Goal: Task Accomplishment & Management: Manage account settings

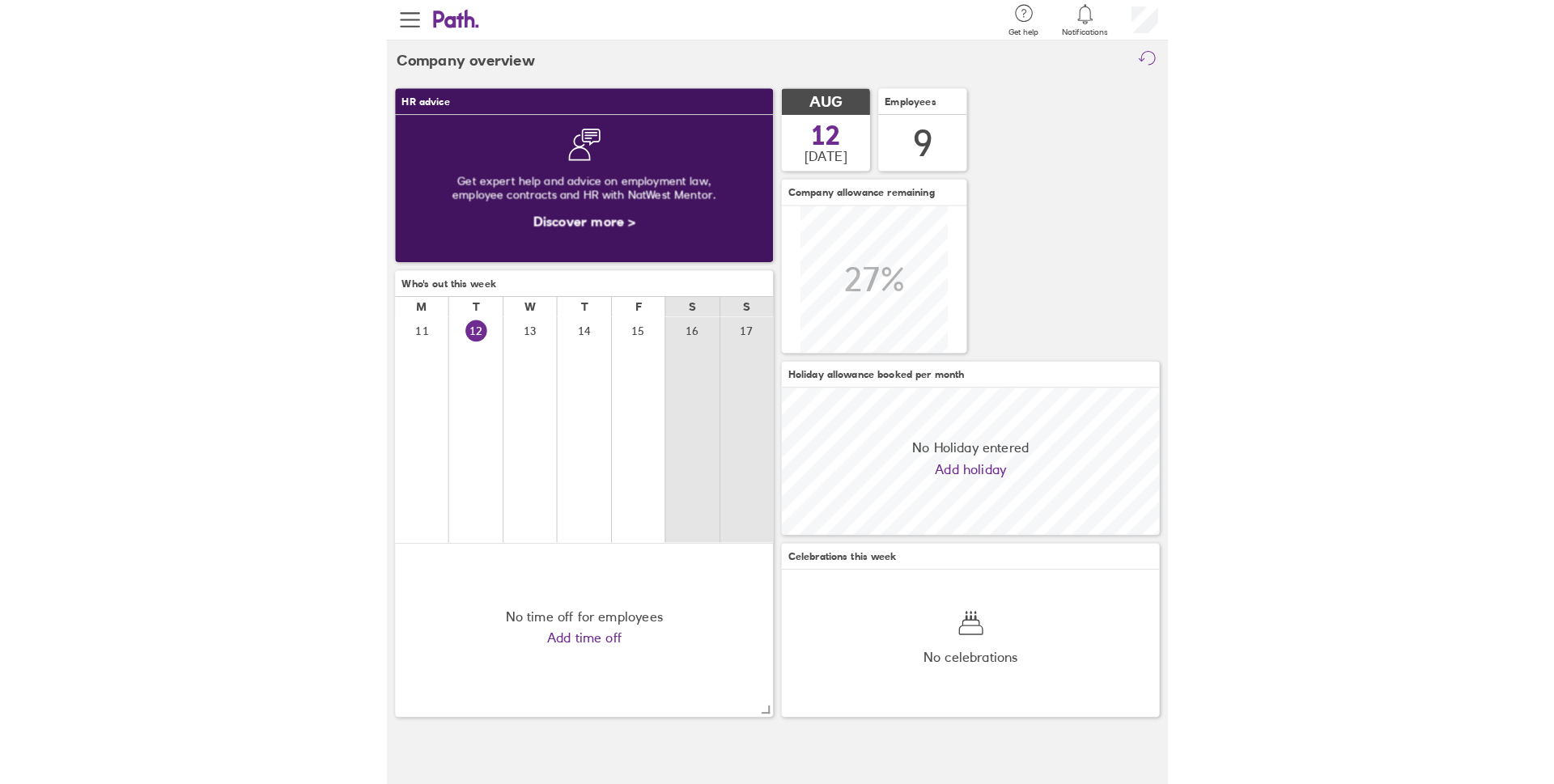
scroll to position [144, 369]
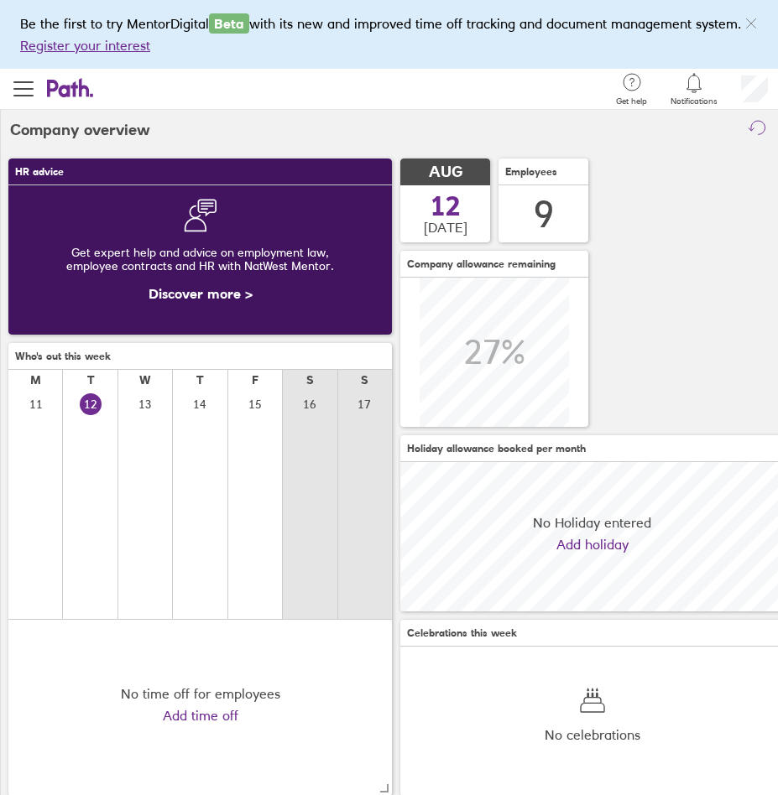
click at [663, 177] on div "HR advice Get expert help and advice on employment law, employee contracts and …" at bounding box center [389, 477] width 778 height 654
click at [699, 83] on icon at bounding box center [694, 83] width 14 height 19
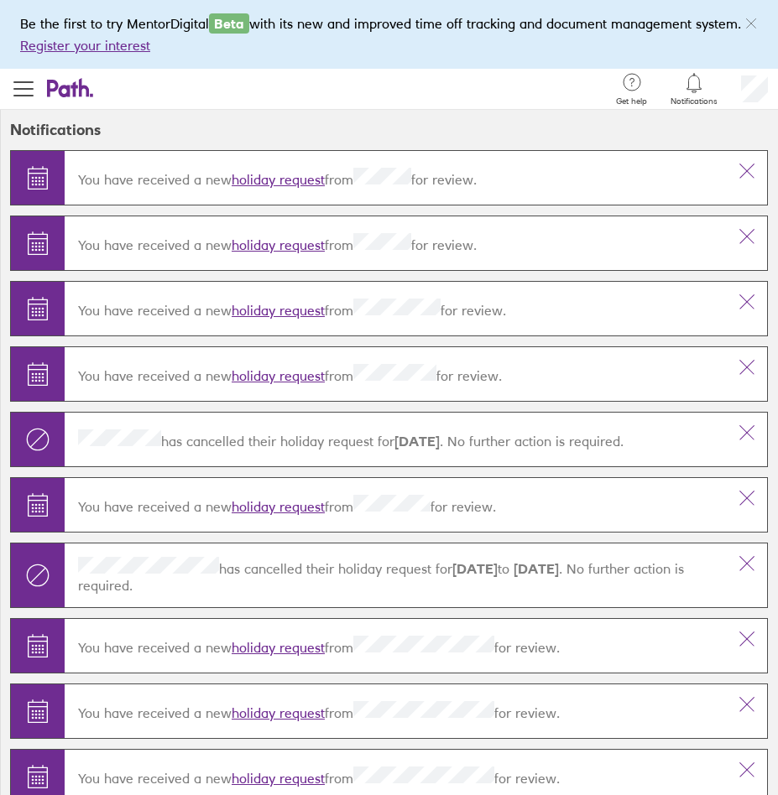
click at [272, 312] on link "holiday request" at bounding box center [278, 310] width 93 height 17
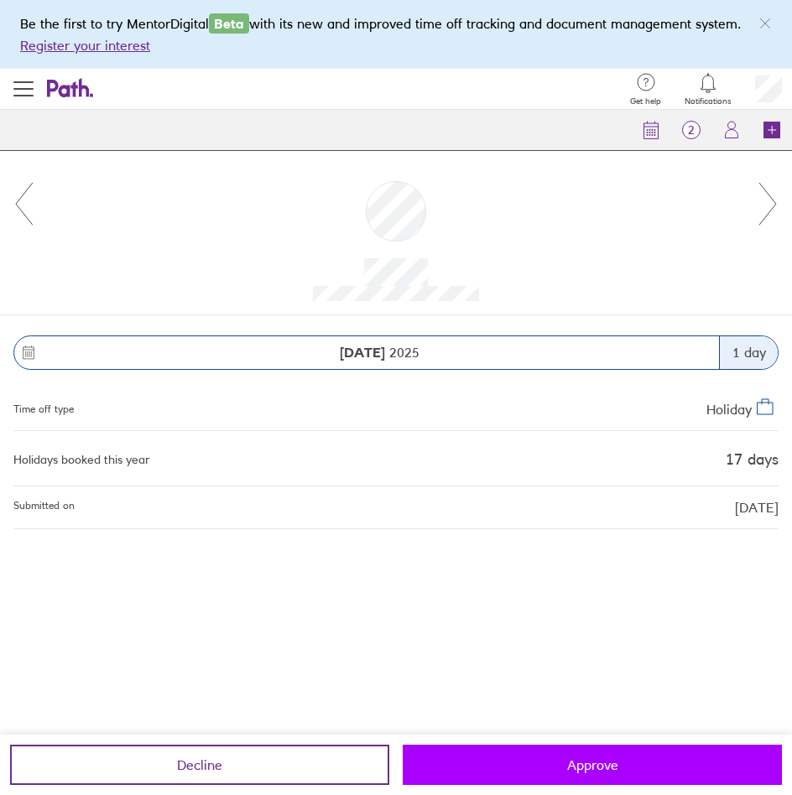
click at [553, 753] on button "Approve" at bounding box center [592, 765] width 379 height 40
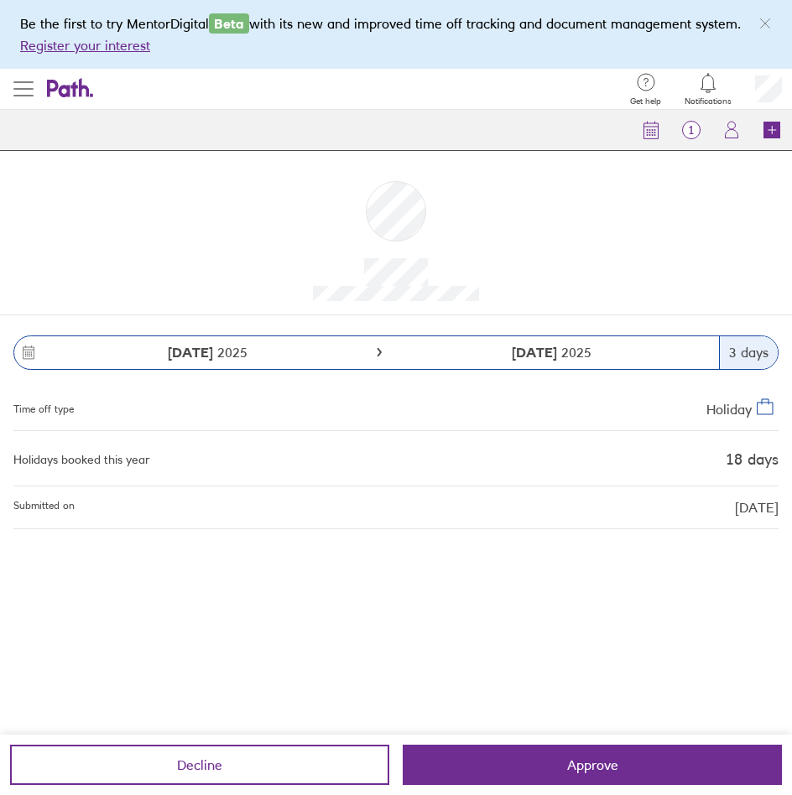
click at [39, 89] on button "button" at bounding box center [23, 89] width 47 height 40
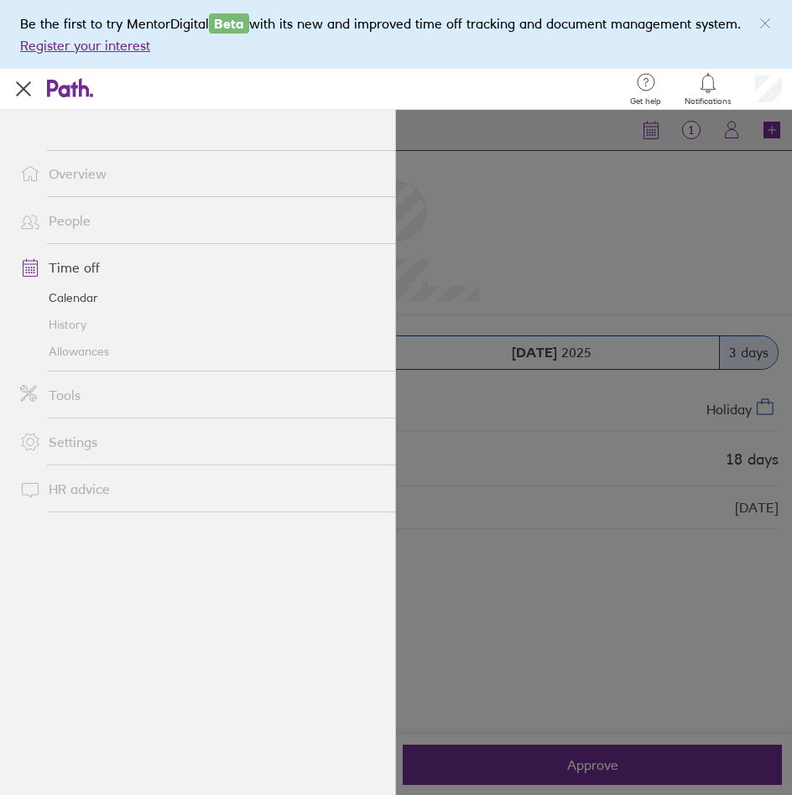
click at [65, 303] on link "Calendar" at bounding box center [201, 297] width 388 height 27
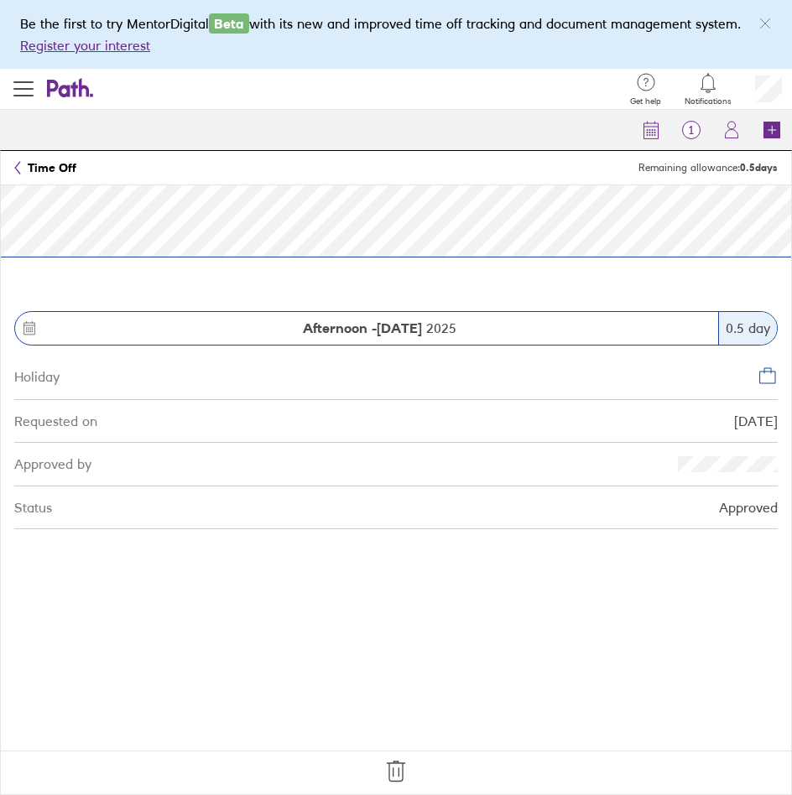
click at [399, 768] on icon at bounding box center [396, 772] width 18 height 20
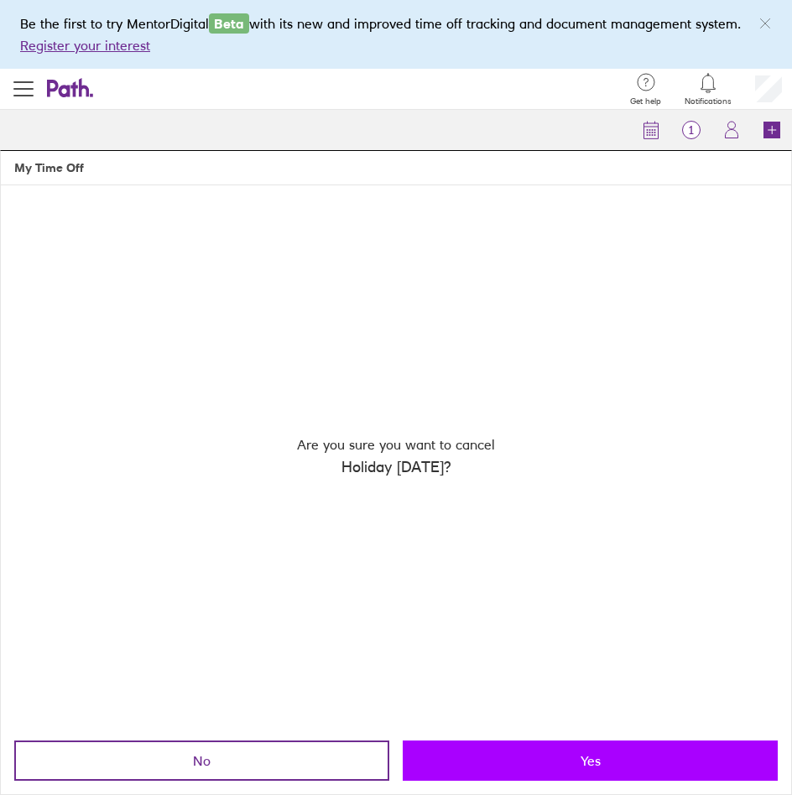
click at [492, 774] on button "Yes" at bounding box center [590, 761] width 375 height 40
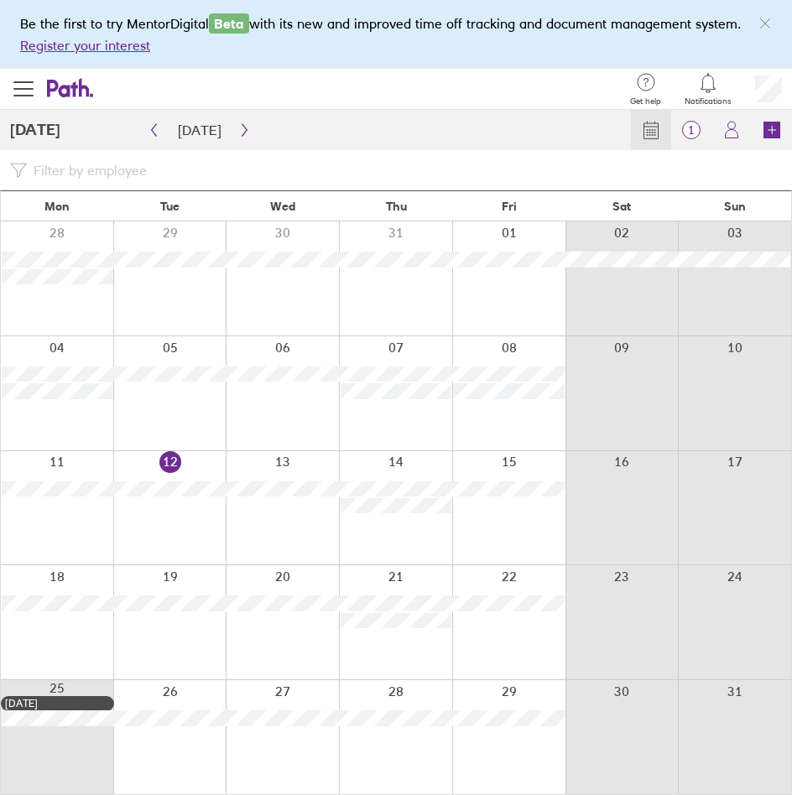
click at [68, 519] on div at bounding box center [57, 508] width 112 height 114
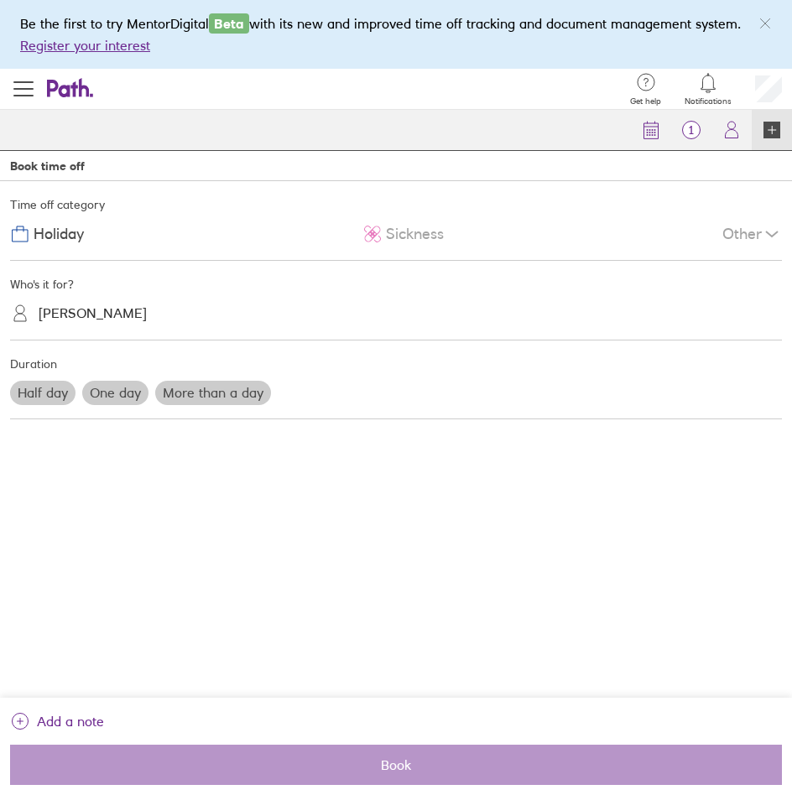
click at [772, 131] on icon at bounding box center [772, 131] width 0 height 8
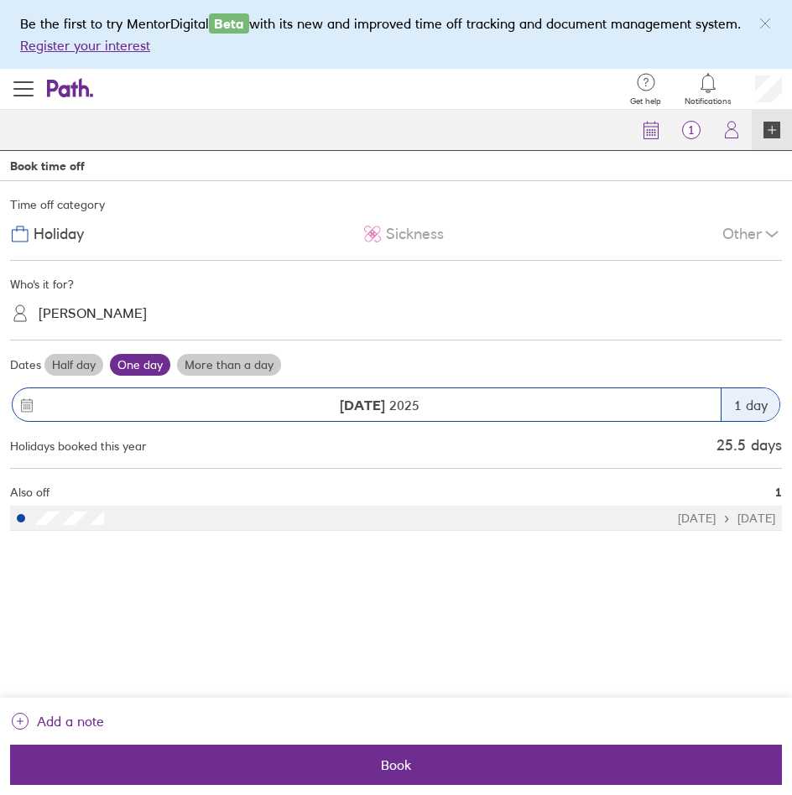
click at [124, 310] on div "[PERSON_NAME]" at bounding box center [93, 314] width 108 height 16
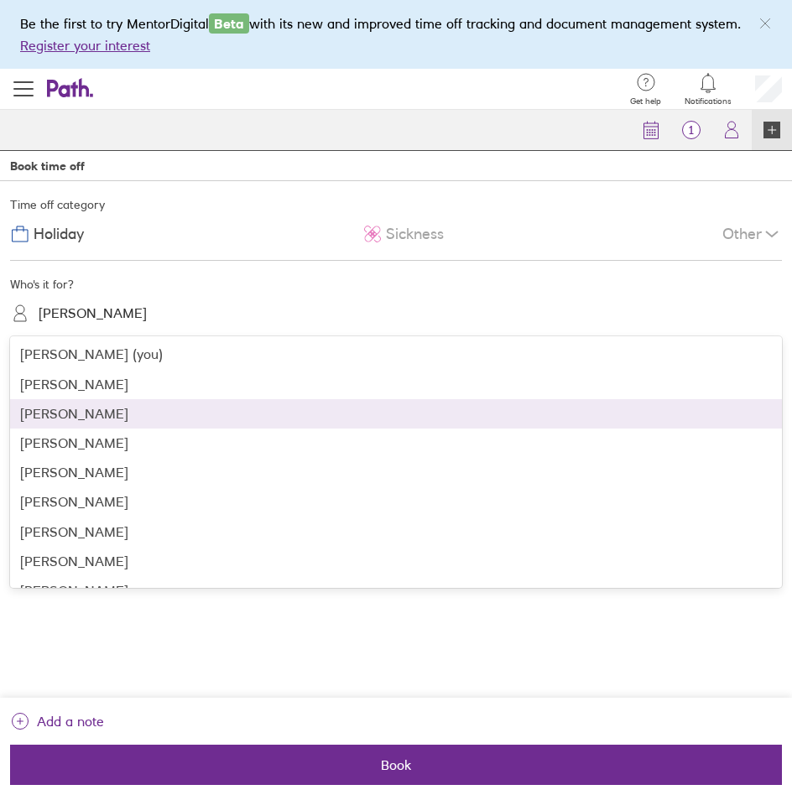
click at [122, 409] on div "[PERSON_NAME]" at bounding box center [396, 413] width 772 height 29
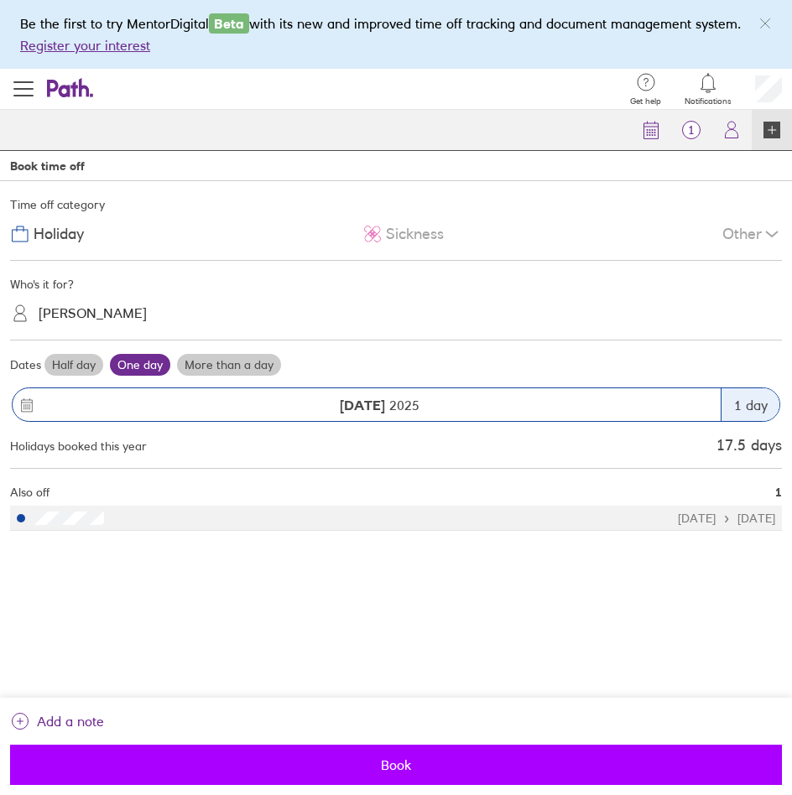
click at [389, 755] on button "Book" at bounding box center [396, 765] width 772 height 40
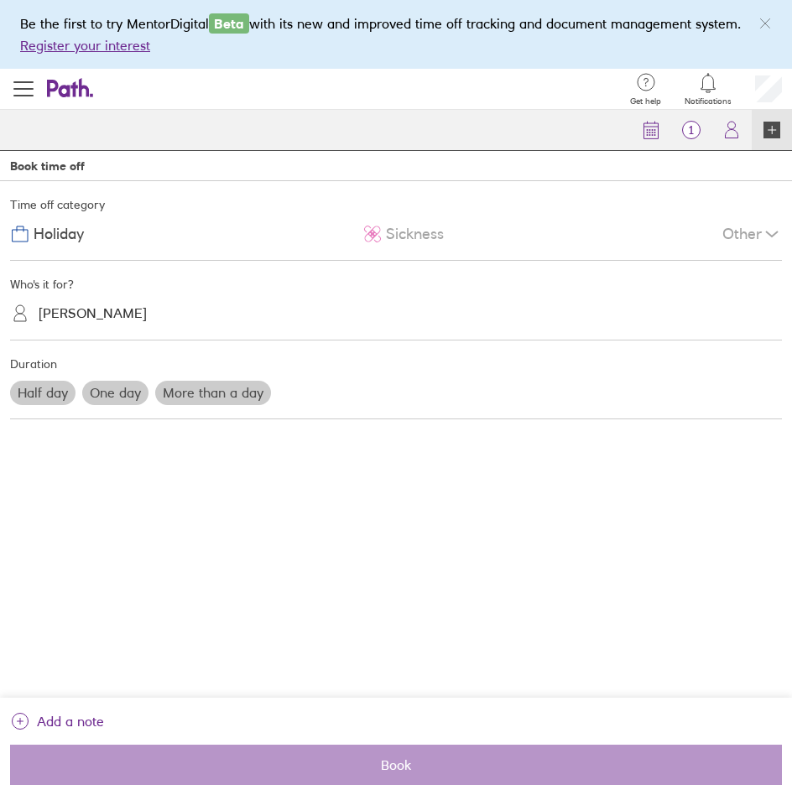
click at [29, 88] on span "button" at bounding box center [23, 89] width 20 height 2
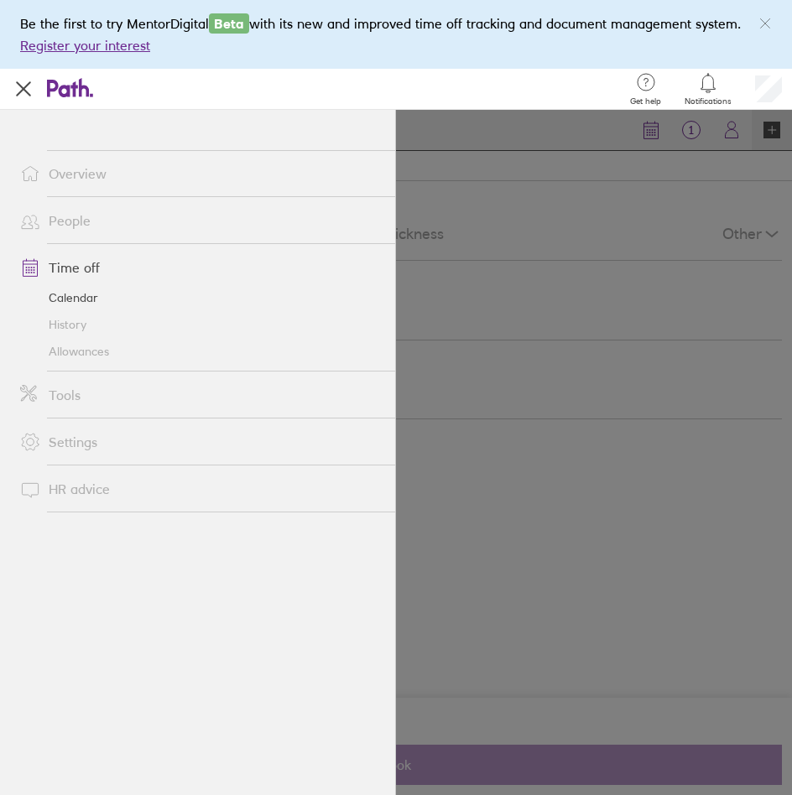
click at [74, 297] on link "Calendar" at bounding box center [201, 297] width 388 height 27
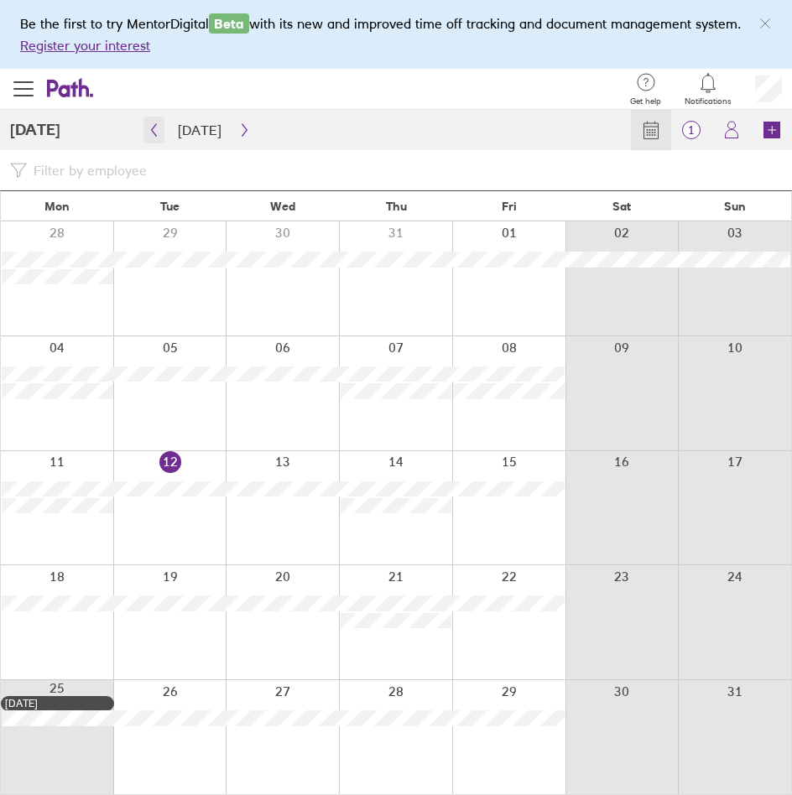
click at [159, 134] on icon "button" at bounding box center [154, 129] width 13 height 13
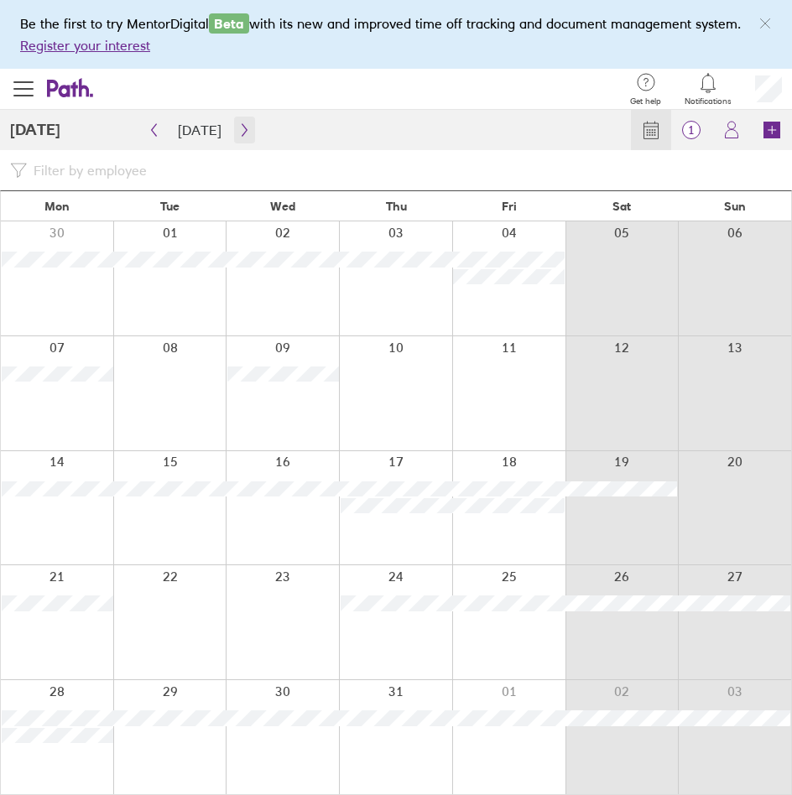
click at [238, 130] on icon "button" at bounding box center [244, 129] width 13 height 13
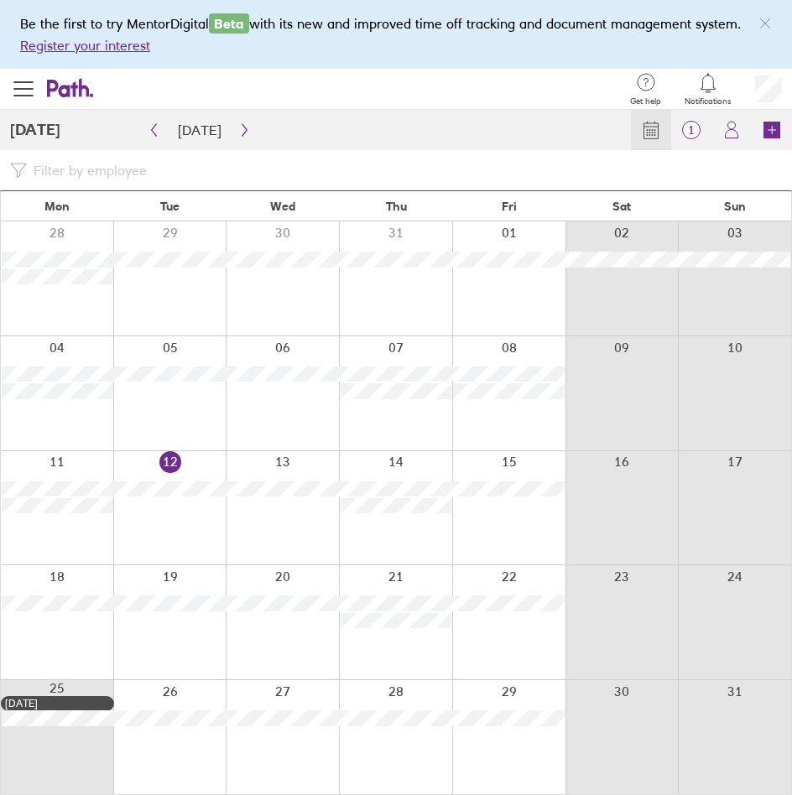
click at [152, 498] on div at bounding box center [169, 508] width 113 height 114
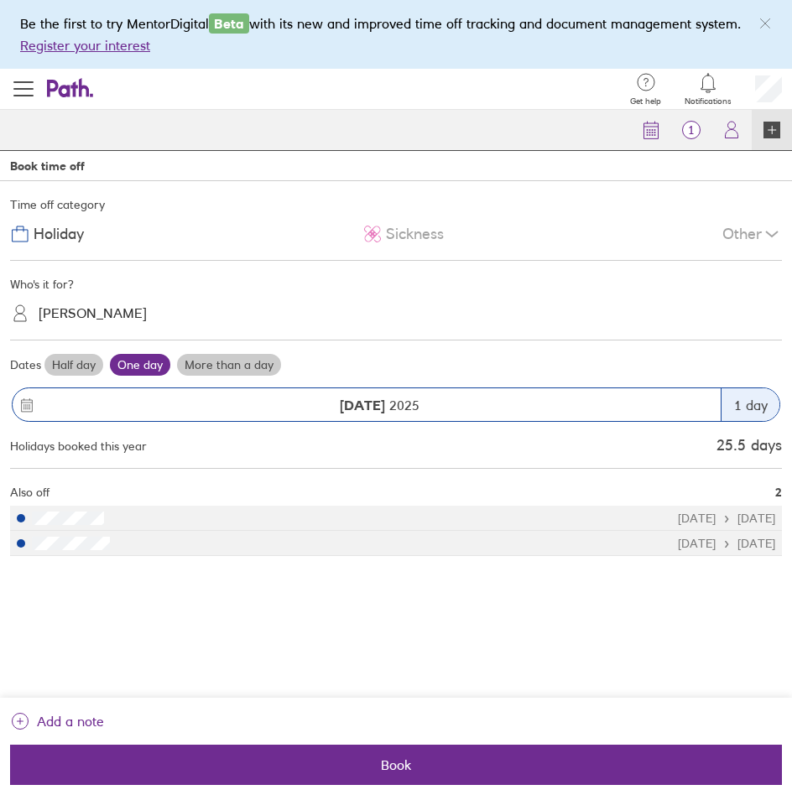
click at [388, 233] on span "Sickness" at bounding box center [415, 235] width 58 height 18
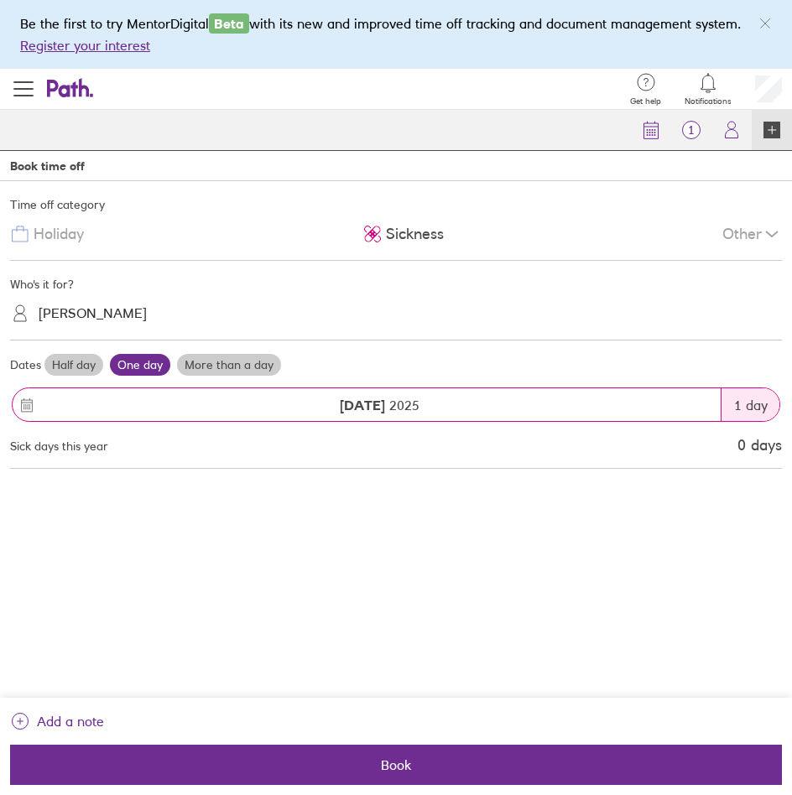
click at [75, 372] on label "Half day" at bounding box center [73, 365] width 59 height 22
click at [0, 0] on input "Half day" at bounding box center [0, 0] width 0 height 0
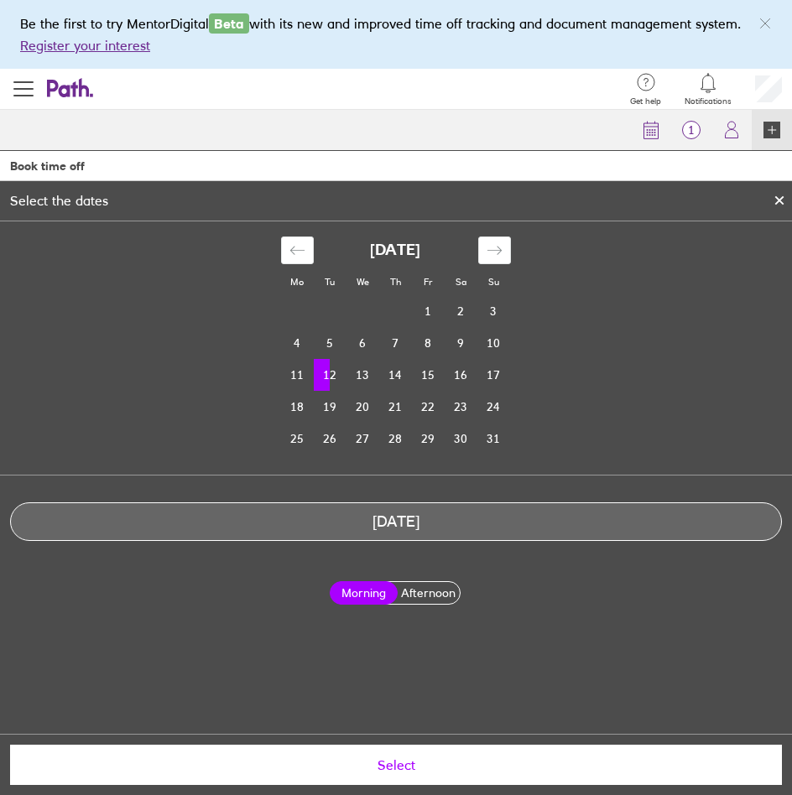
click at [337, 377] on td "12" at bounding box center [330, 375] width 33 height 32
click at [332, 377] on td "12" at bounding box center [330, 375] width 33 height 32
click at [420, 586] on label "Afternoon" at bounding box center [428, 593] width 69 height 22
click at [0, 0] on input "Afternoon" at bounding box center [0, 0] width 0 height 0
click at [396, 774] on button "Select" at bounding box center [396, 765] width 772 height 40
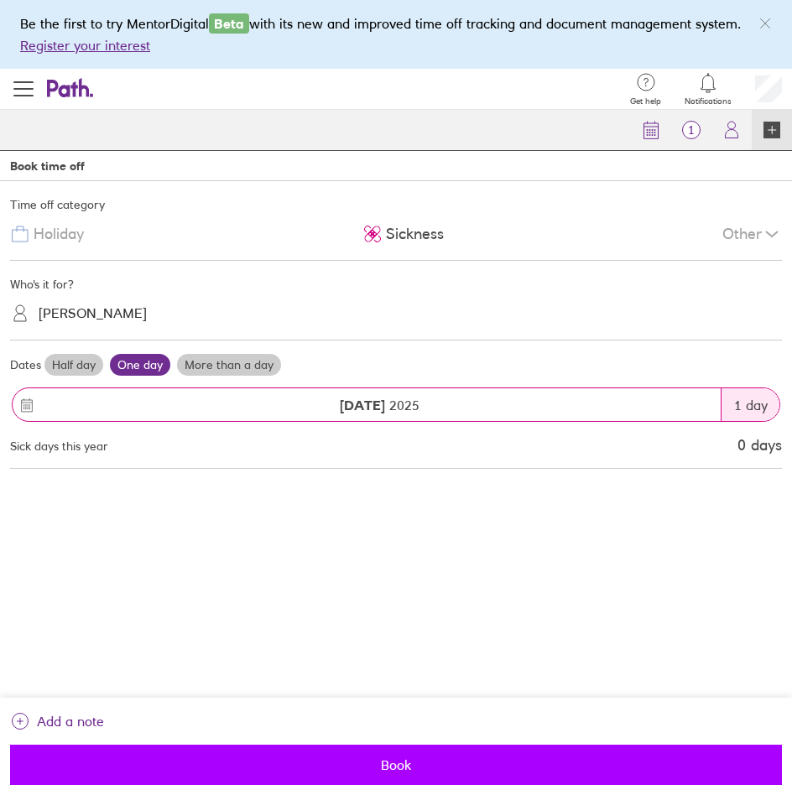
click at [380, 768] on span "Book" at bounding box center [396, 765] width 748 height 15
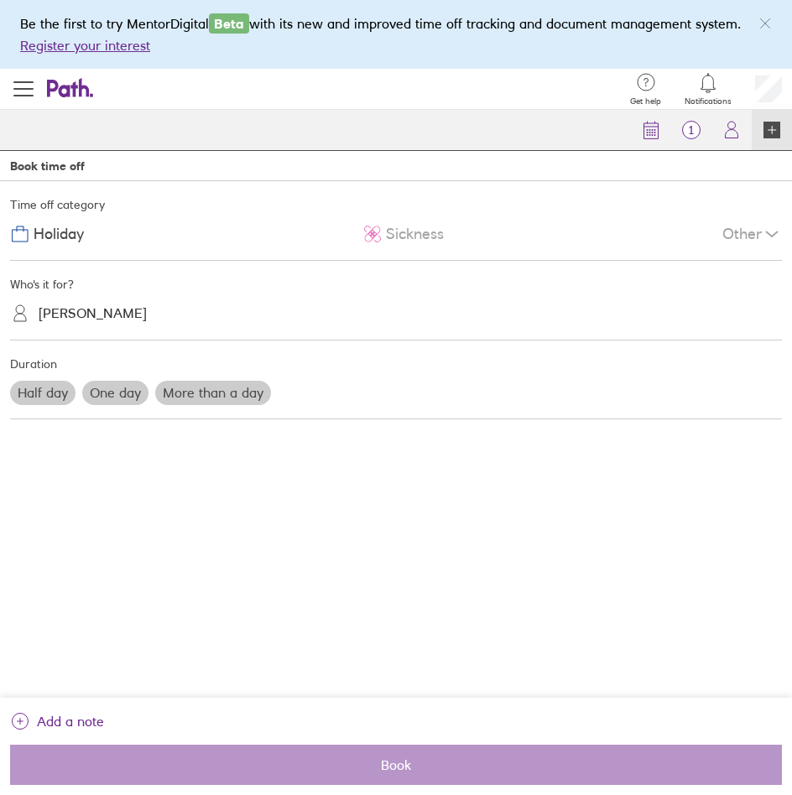
click at [106, 318] on div "[PERSON_NAME]" at bounding box center [93, 314] width 108 height 16
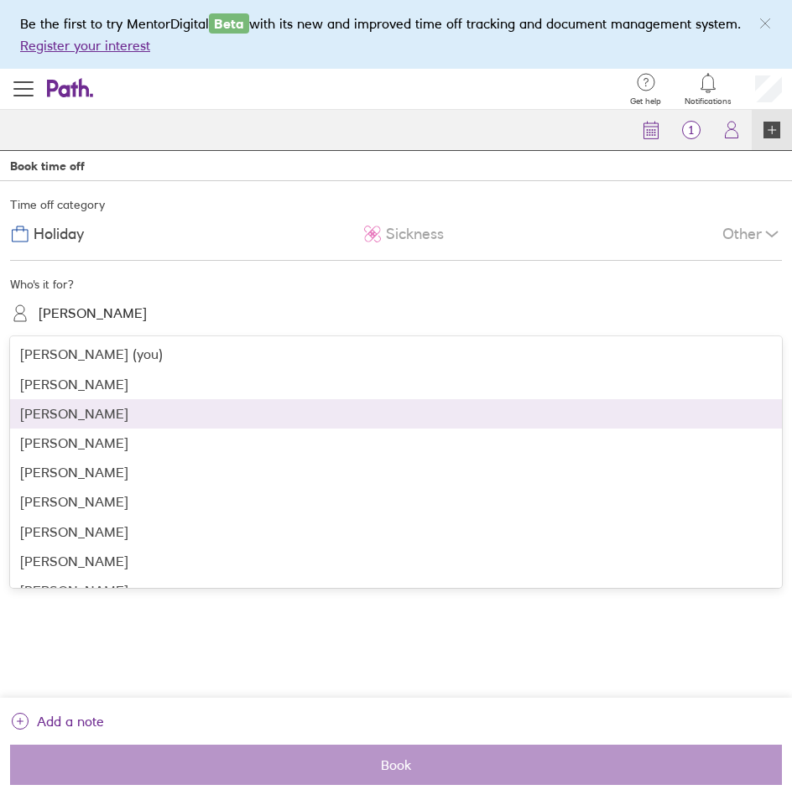
click at [112, 414] on div "[PERSON_NAME]" at bounding box center [396, 413] width 772 height 29
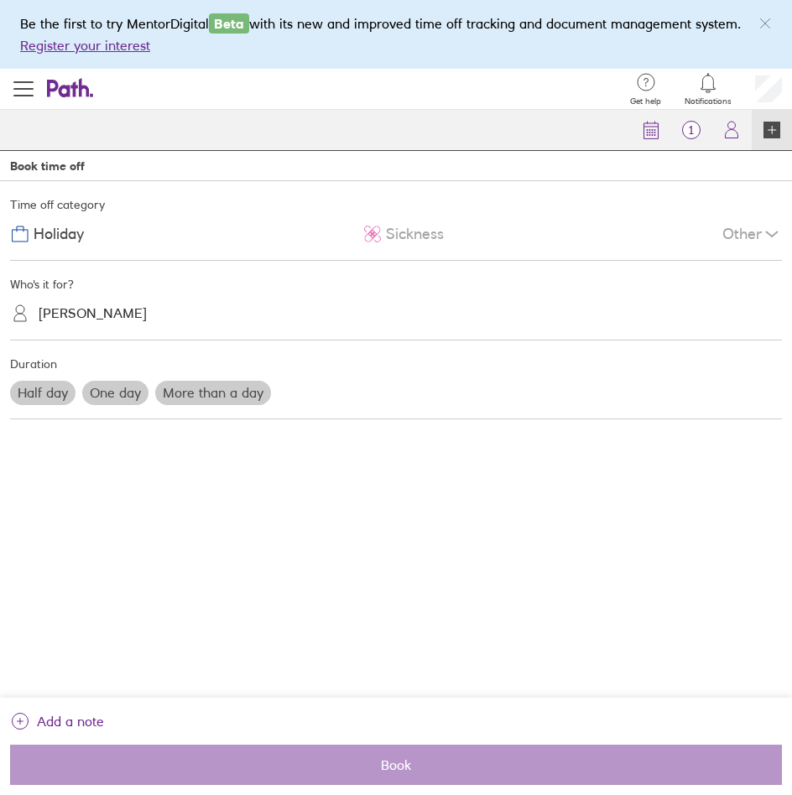
click at [409, 242] on span "Sickness" at bounding box center [415, 235] width 58 height 18
click at [48, 398] on label "Half day" at bounding box center [42, 392] width 65 height 23
click at [0, 0] on input "Half day" at bounding box center [0, 0] width 0 height 0
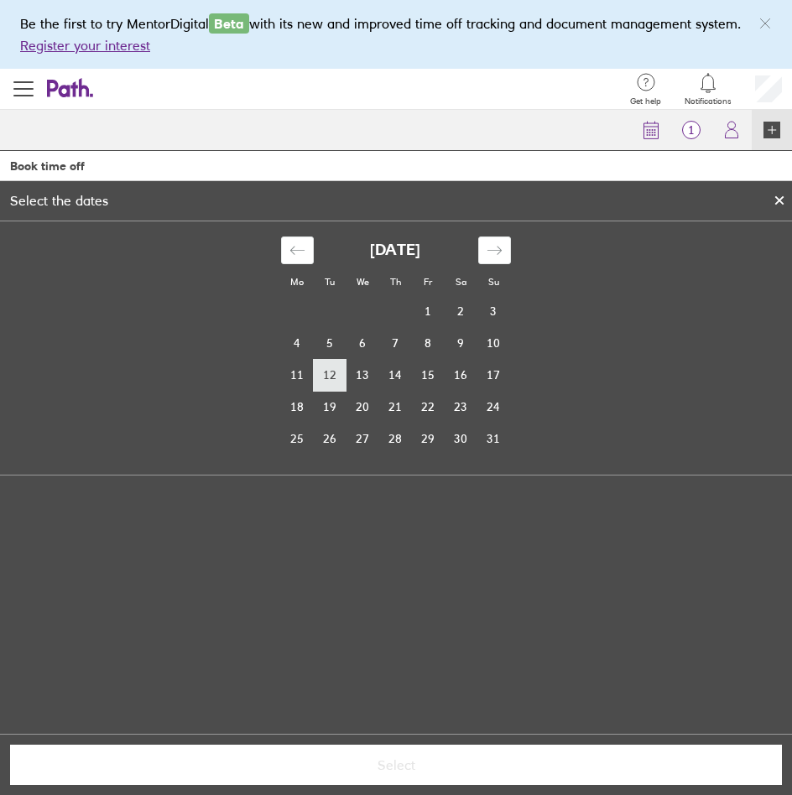
click at [336, 382] on td "12" at bounding box center [330, 375] width 33 height 32
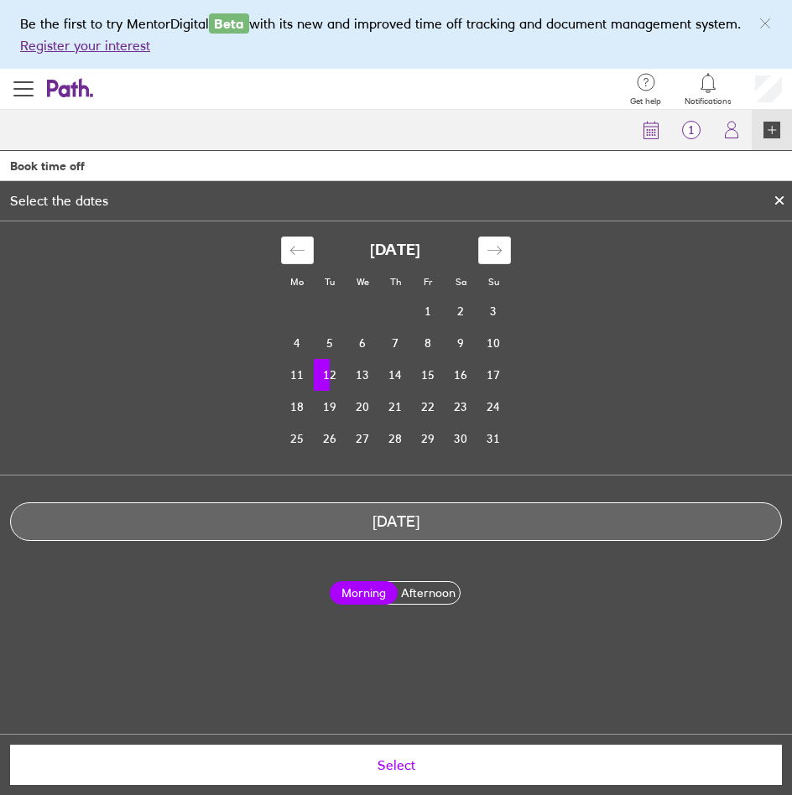
click at [429, 600] on label "Afternoon" at bounding box center [428, 593] width 69 height 22
click at [0, 0] on input "Afternoon" at bounding box center [0, 0] width 0 height 0
click at [414, 763] on span "Select" at bounding box center [396, 765] width 748 height 15
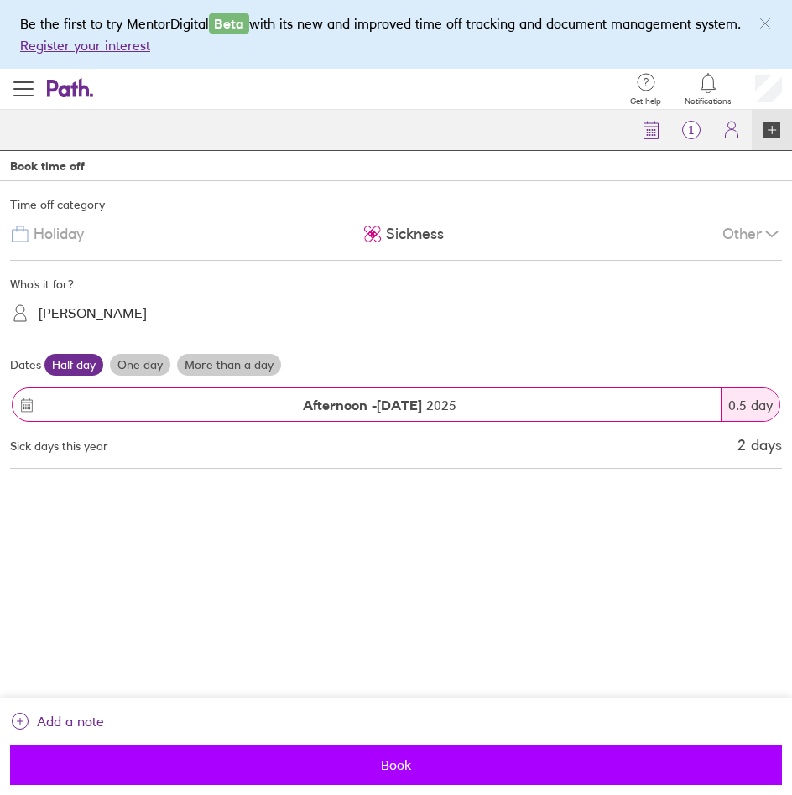
click at [406, 766] on span "Book" at bounding box center [396, 765] width 748 height 15
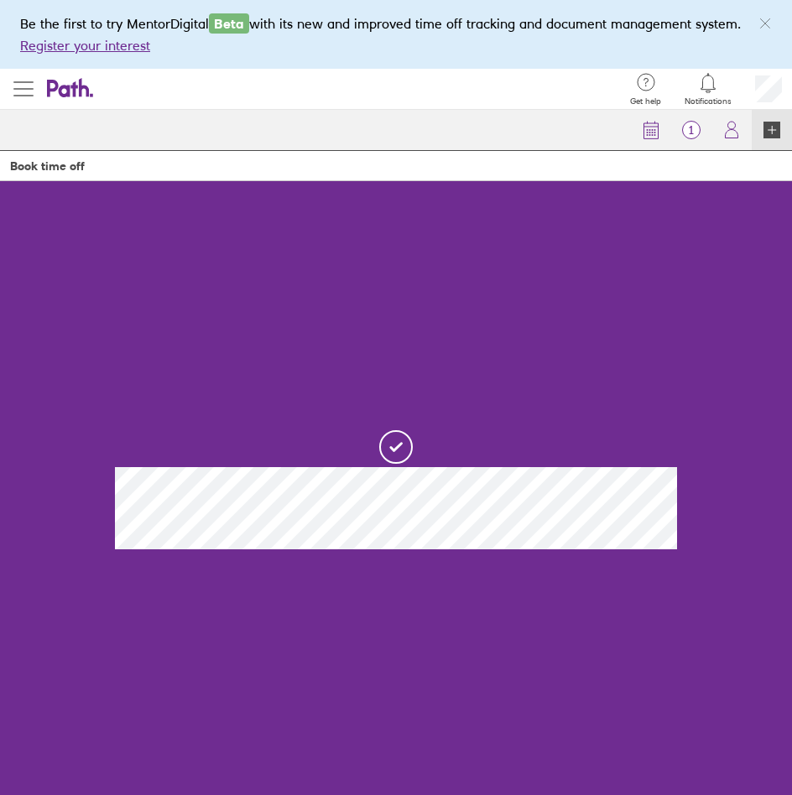
click at [28, 83] on span "button" at bounding box center [23, 89] width 20 height 20
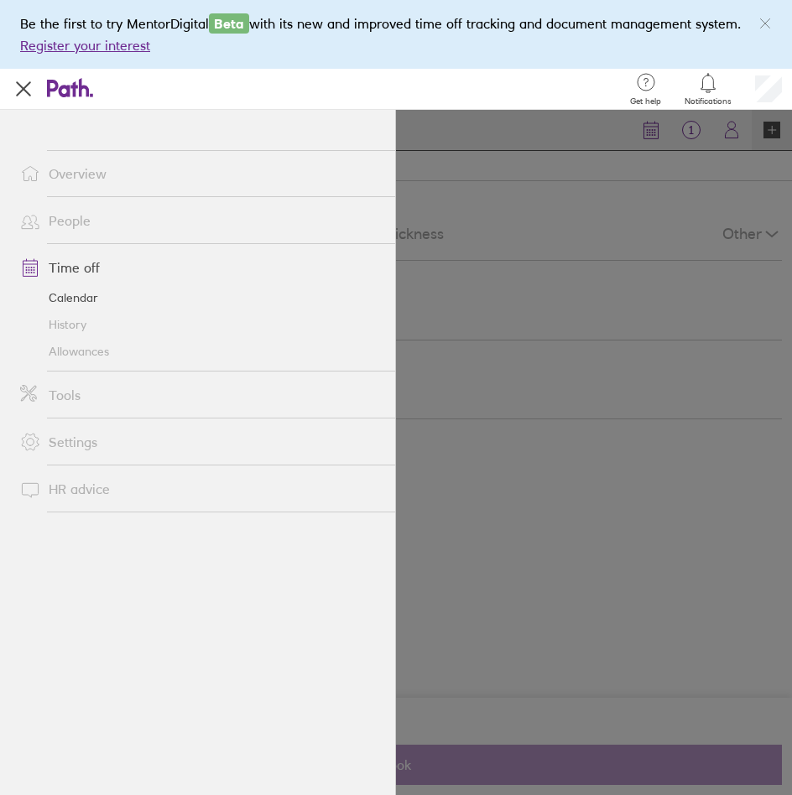
click at [53, 299] on link "Calendar" at bounding box center [201, 297] width 388 height 27
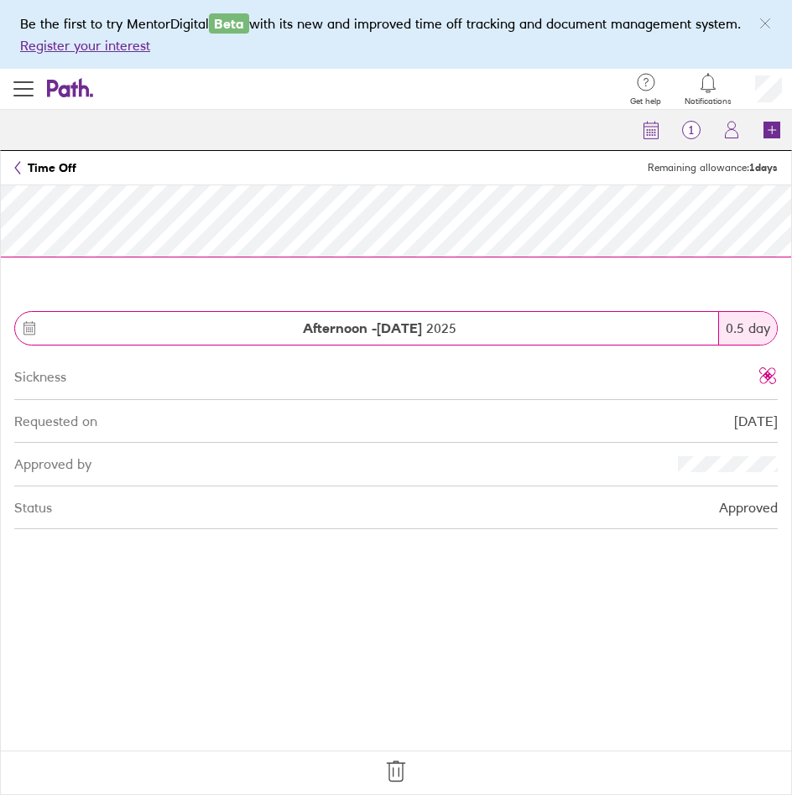
click at [394, 766] on icon at bounding box center [396, 772] width 27 height 27
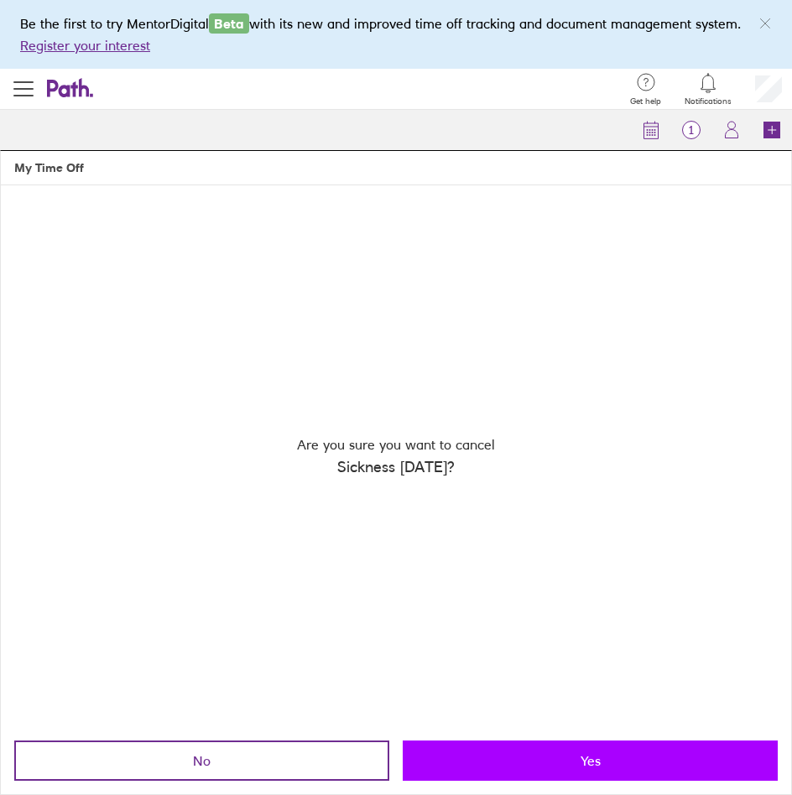
click at [537, 759] on button "Yes" at bounding box center [590, 761] width 375 height 40
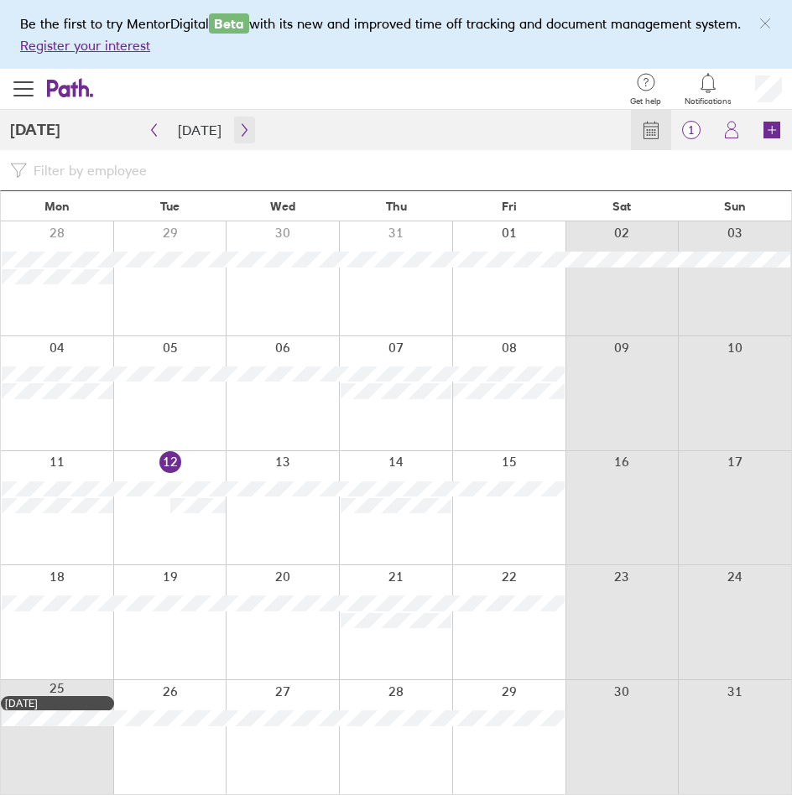
click at [238, 127] on icon "button" at bounding box center [244, 129] width 13 height 13
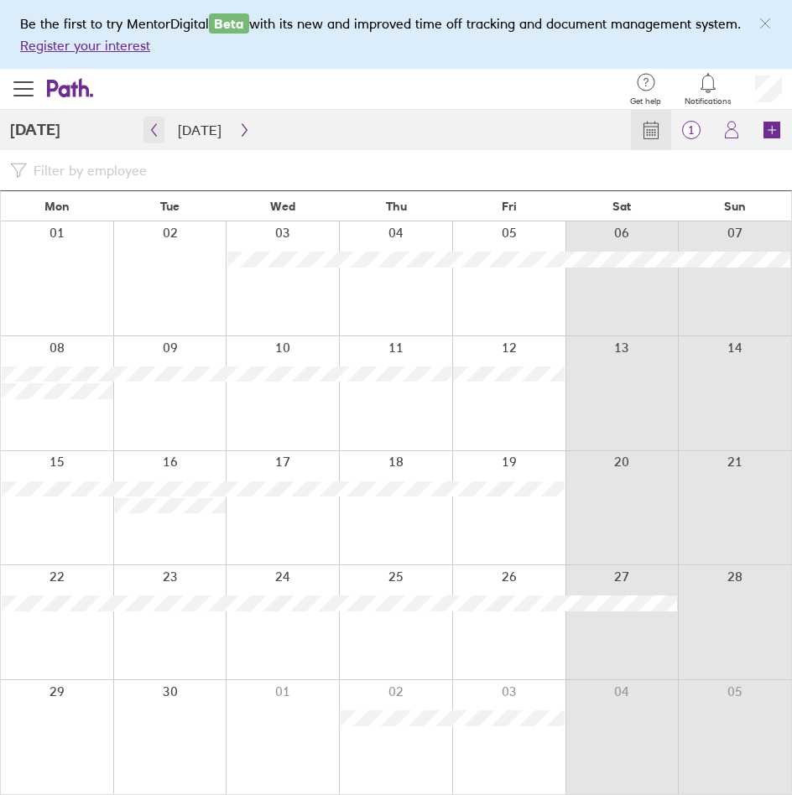
click at [152, 128] on icon "button" at bounding box center [154, 129] width 13 height 13
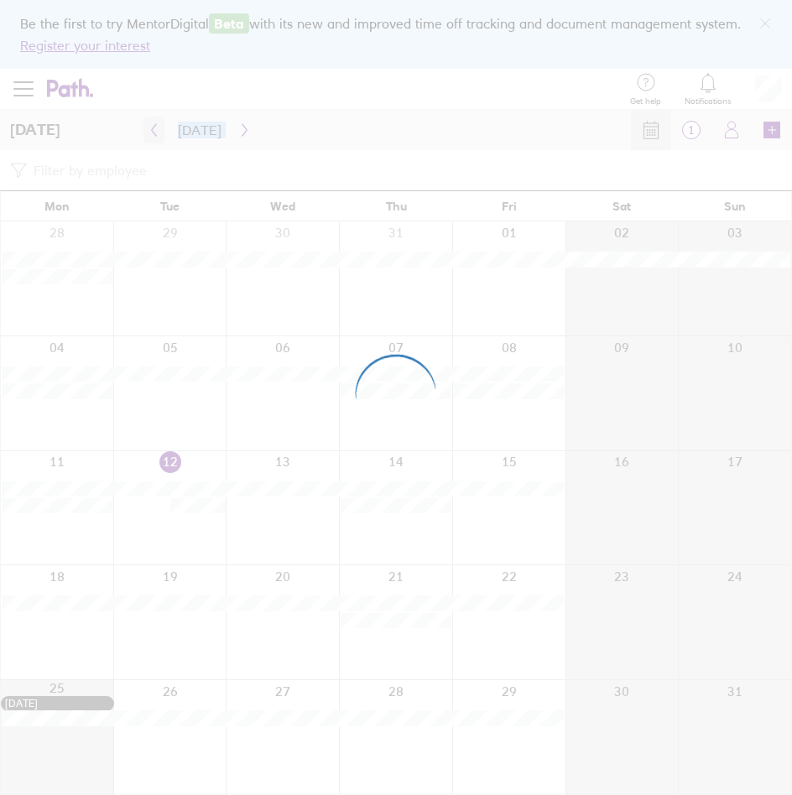
click at [152, 128] on div at bounding box center [396, 397] width 792 height 795
click at [152, 128] on icon "button" at bounding box center [154, 129] width 13 height 13
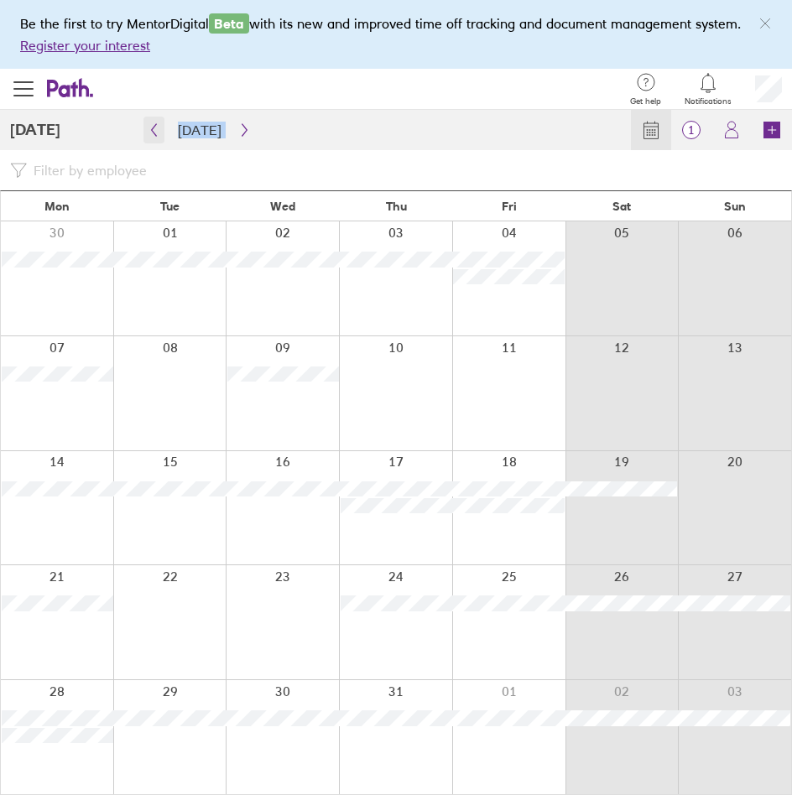
click at [151, 122] on button "button" at bounding box center [153, 130] width 21 height 27
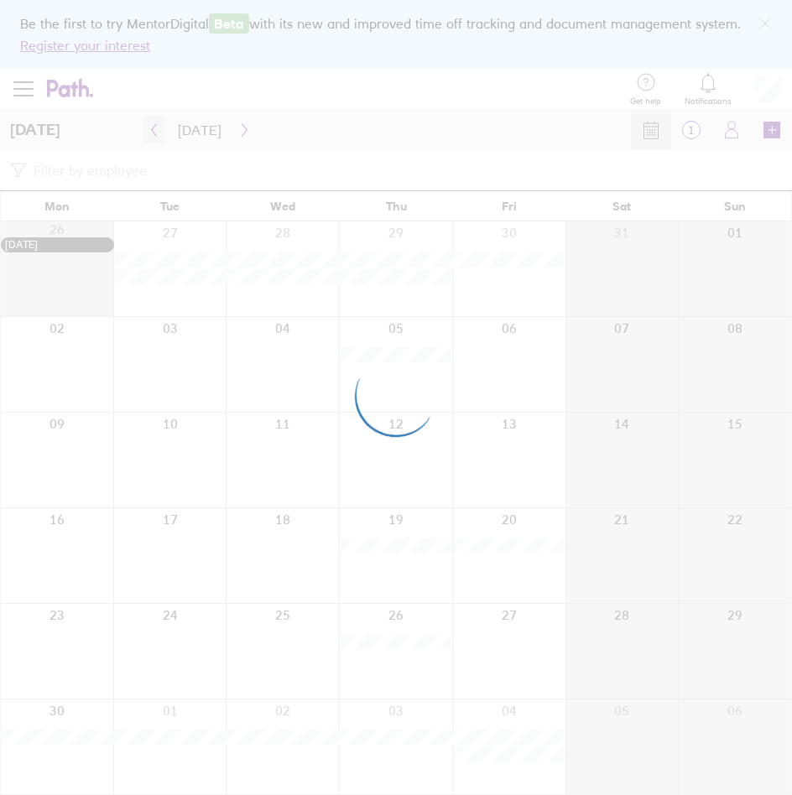
click at [151, 122] on div at bounding box center [396, 397] width 792 height 795
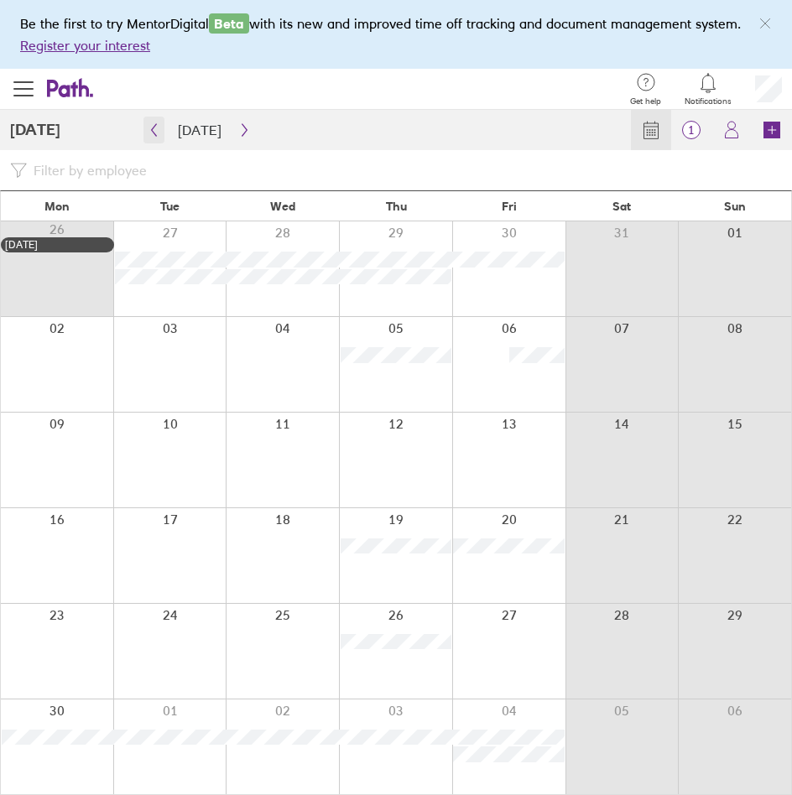
click at [153, 133] on icon "button" at bounding box center [154, 129] width 13 height 13
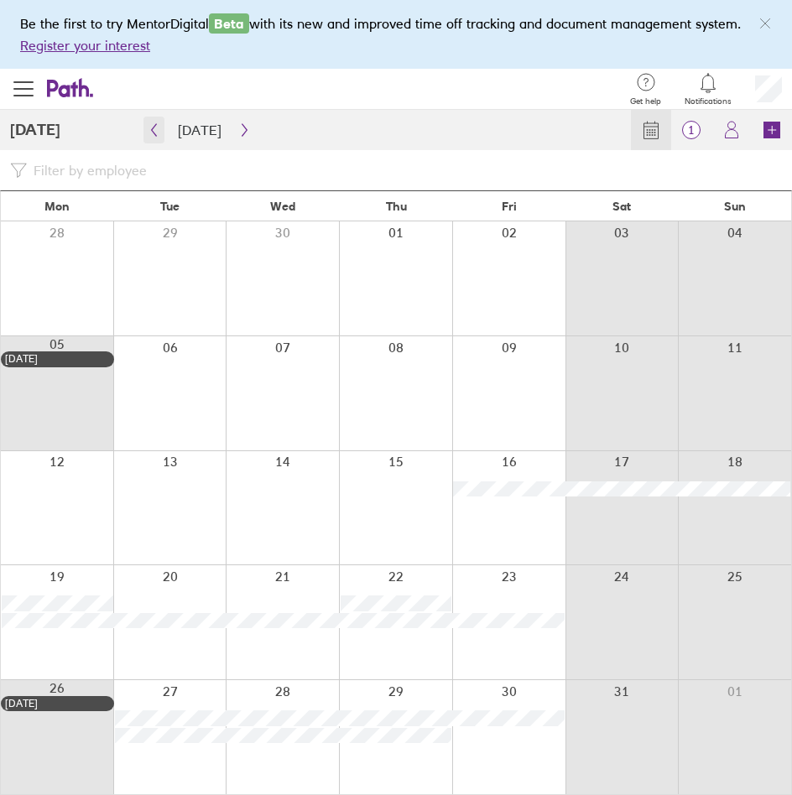
click at [153, 125] on icon "button" at bounding box center [154, 129] width 13 height 13
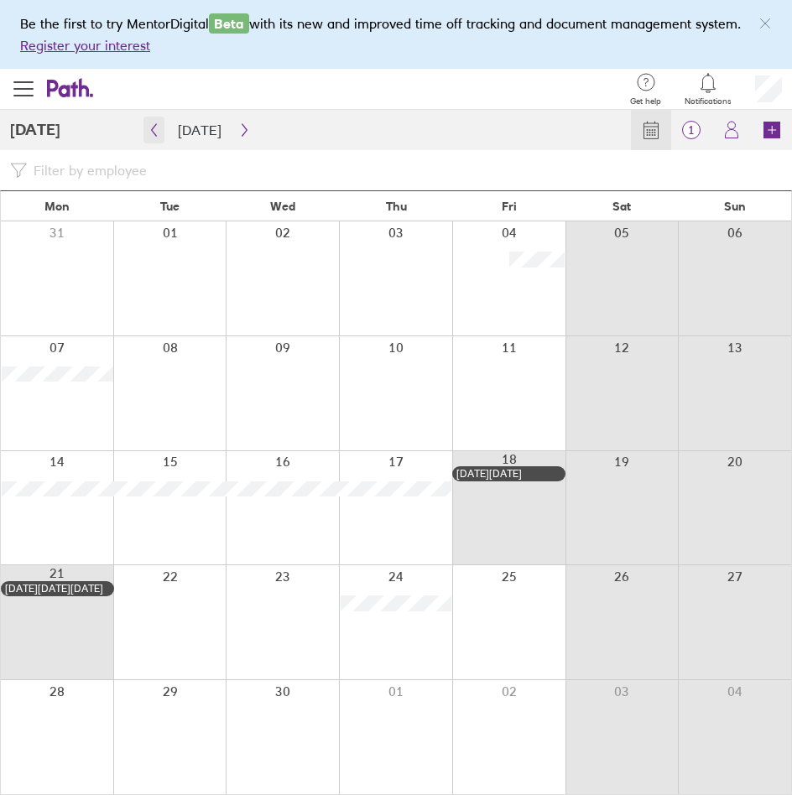
click at [154, 125] on icon "button" at bounding box center [154, 129] width 13 height 13
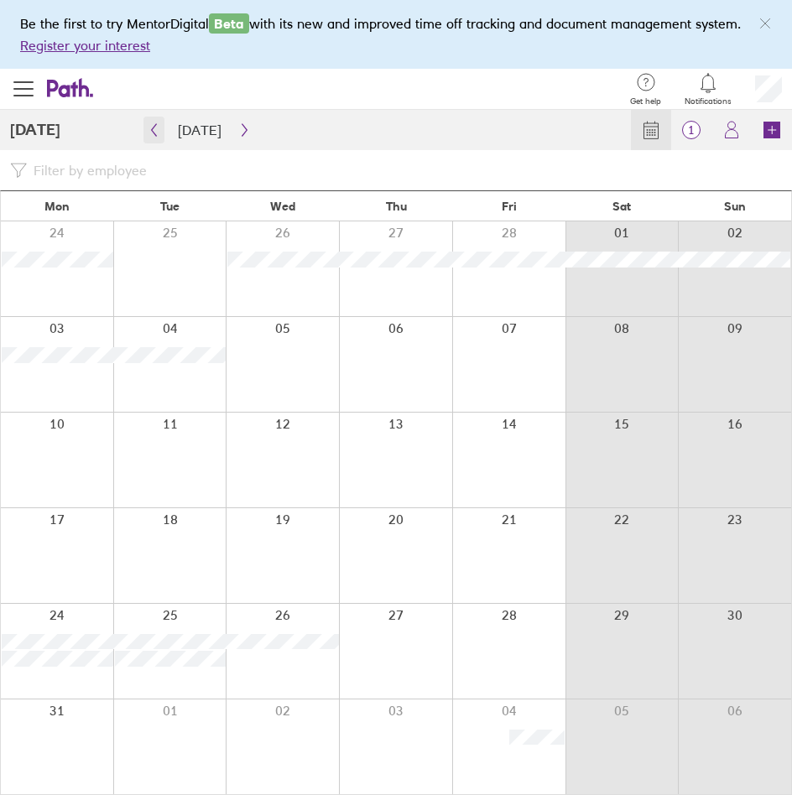
click at [154, 127] on icon "button" at bounding box center [154, 129] width 13 height 13
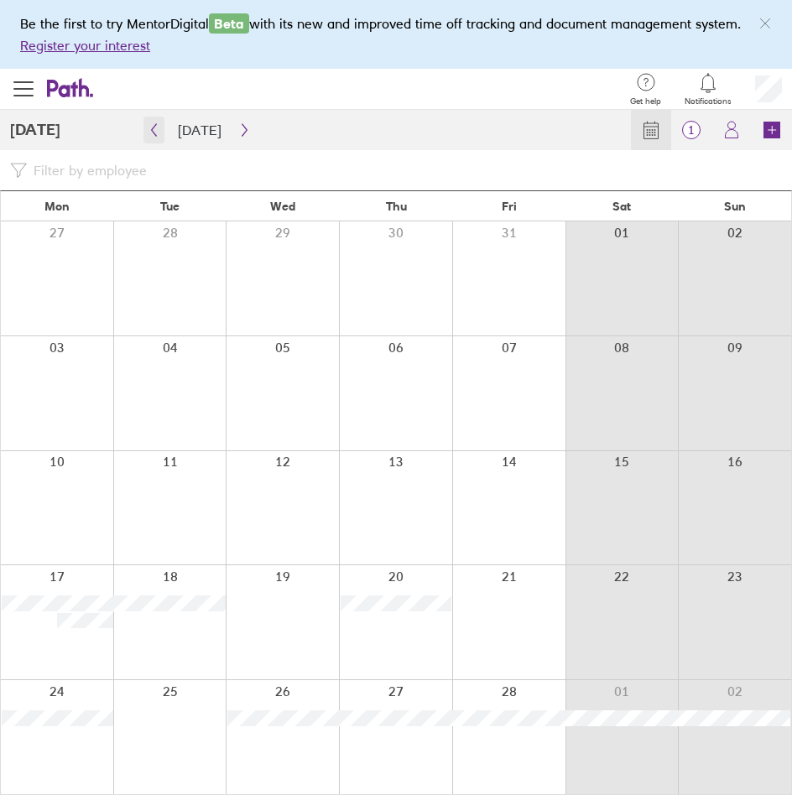
click at [154, 128] on icon "button" at bounding box center [154, 130] width 5 height 13
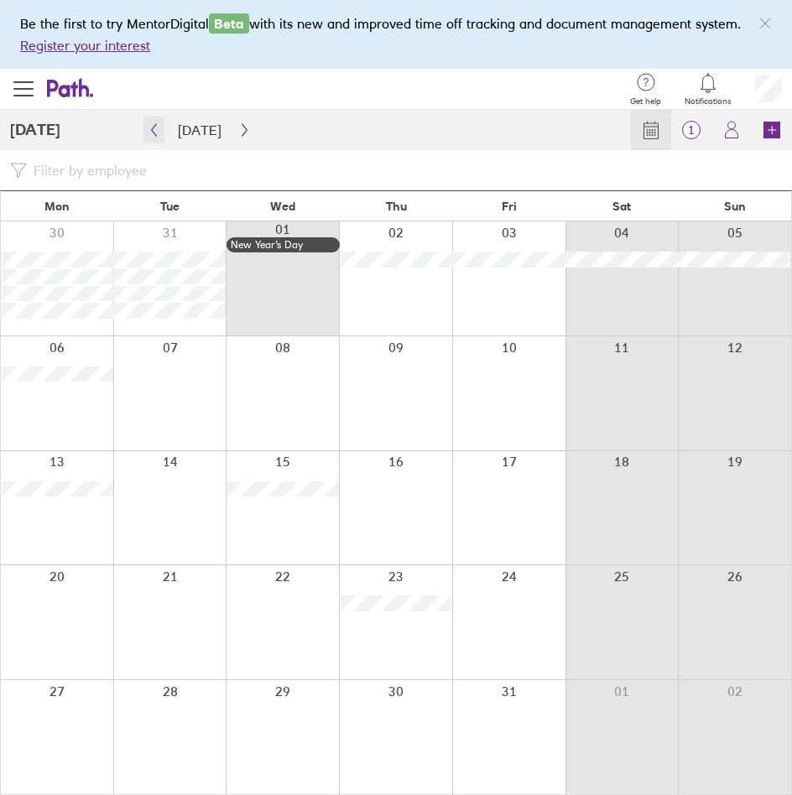
click at [154, 128] on icon "button" at bounding box center [154, 130] width 5 height 13
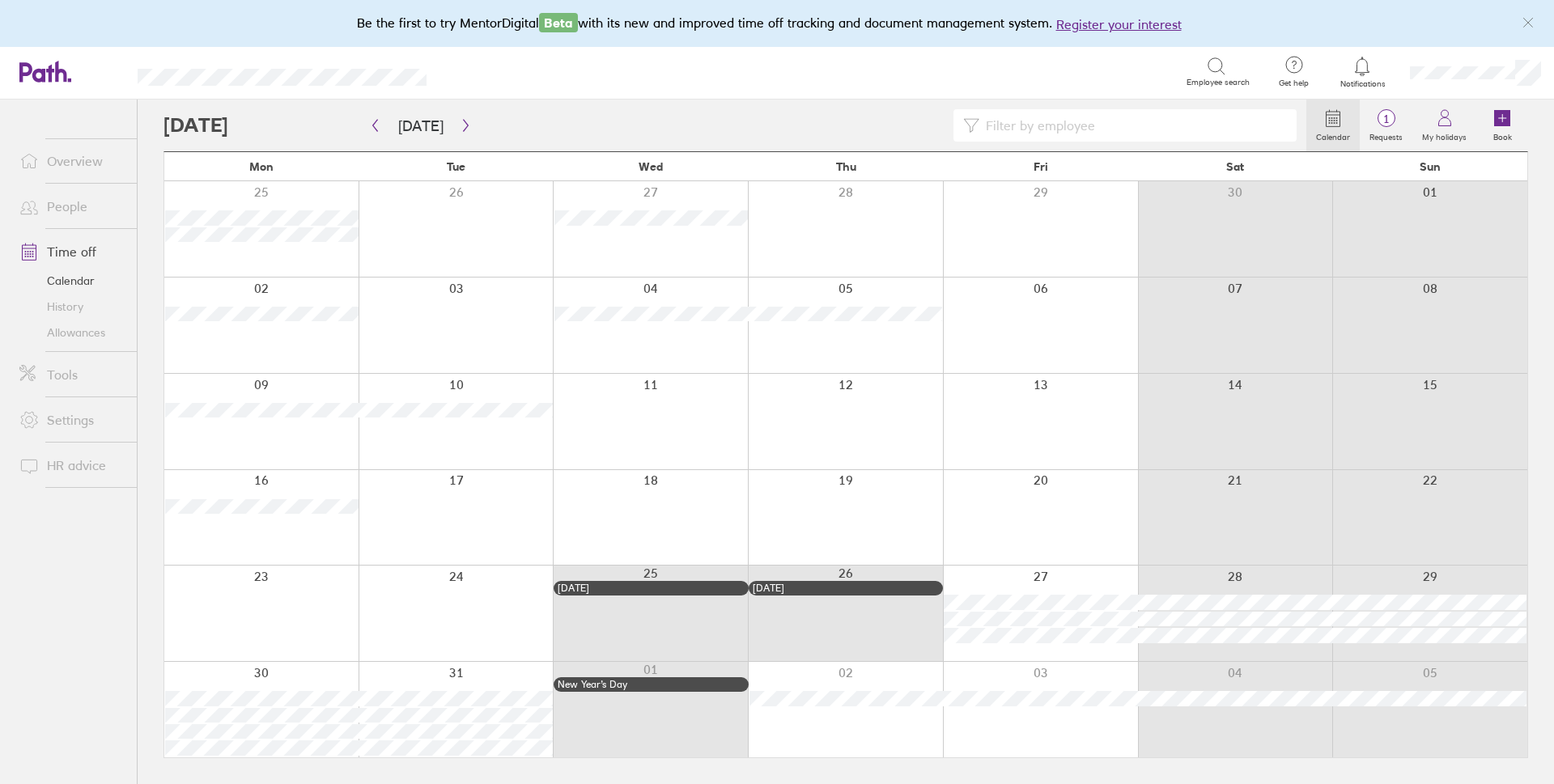
click at [88, 333] on link "Allowances" at bounding box center [71, 332] width 130 height 26
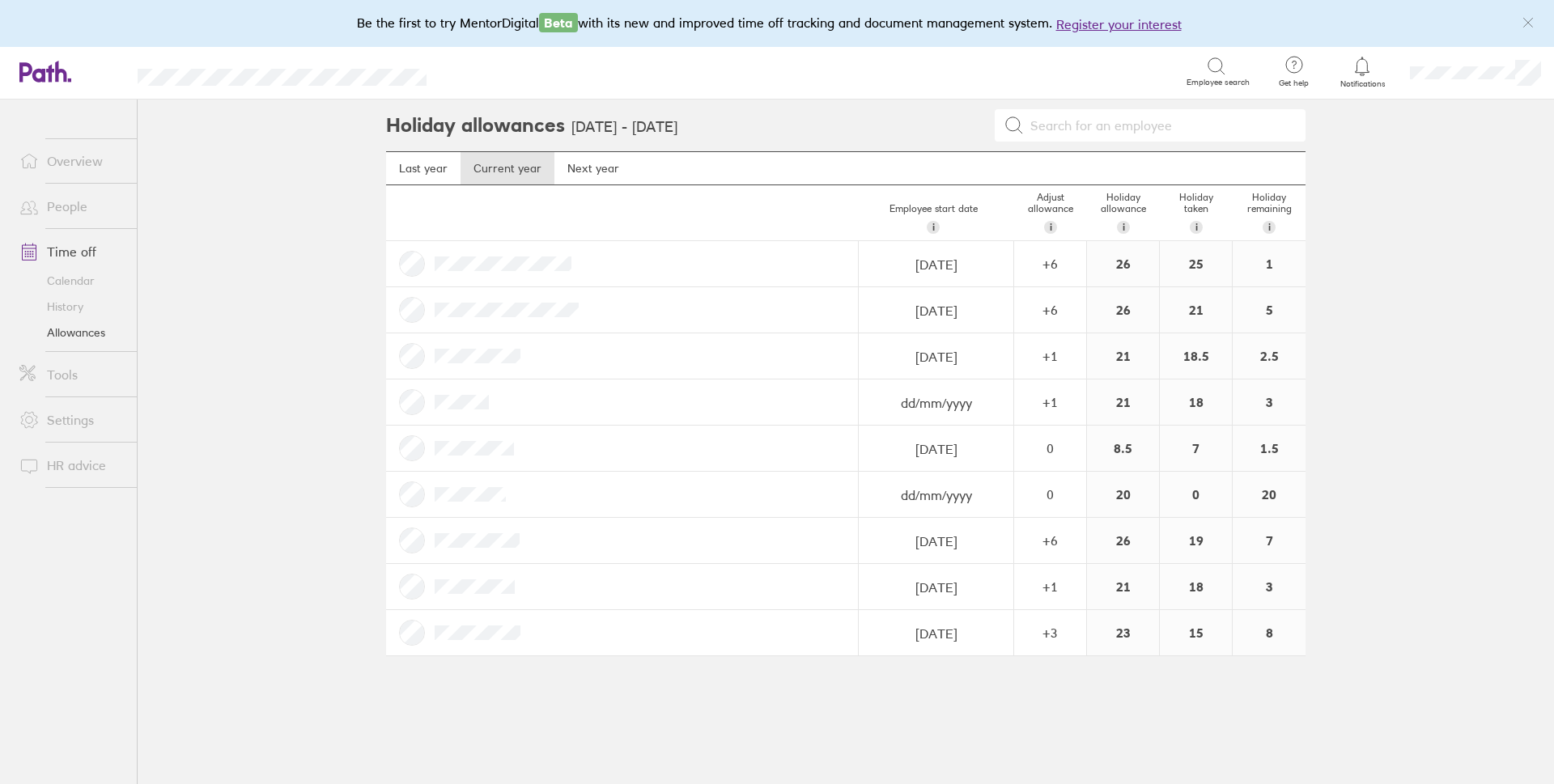
click at [78, 203] on link "People" at bounding box center [71, 206] width 130 height 33
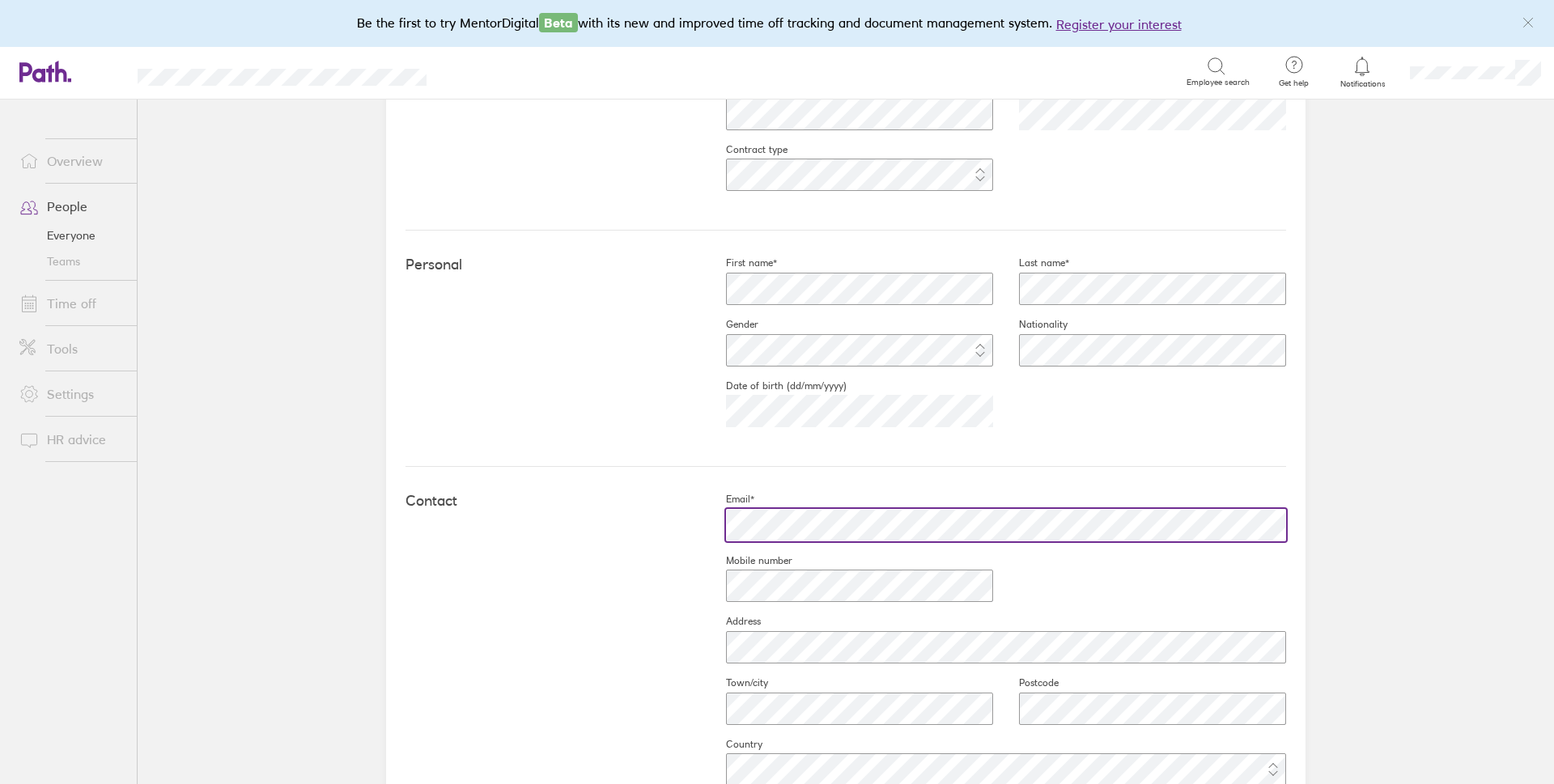
scroll to position [324, 0]
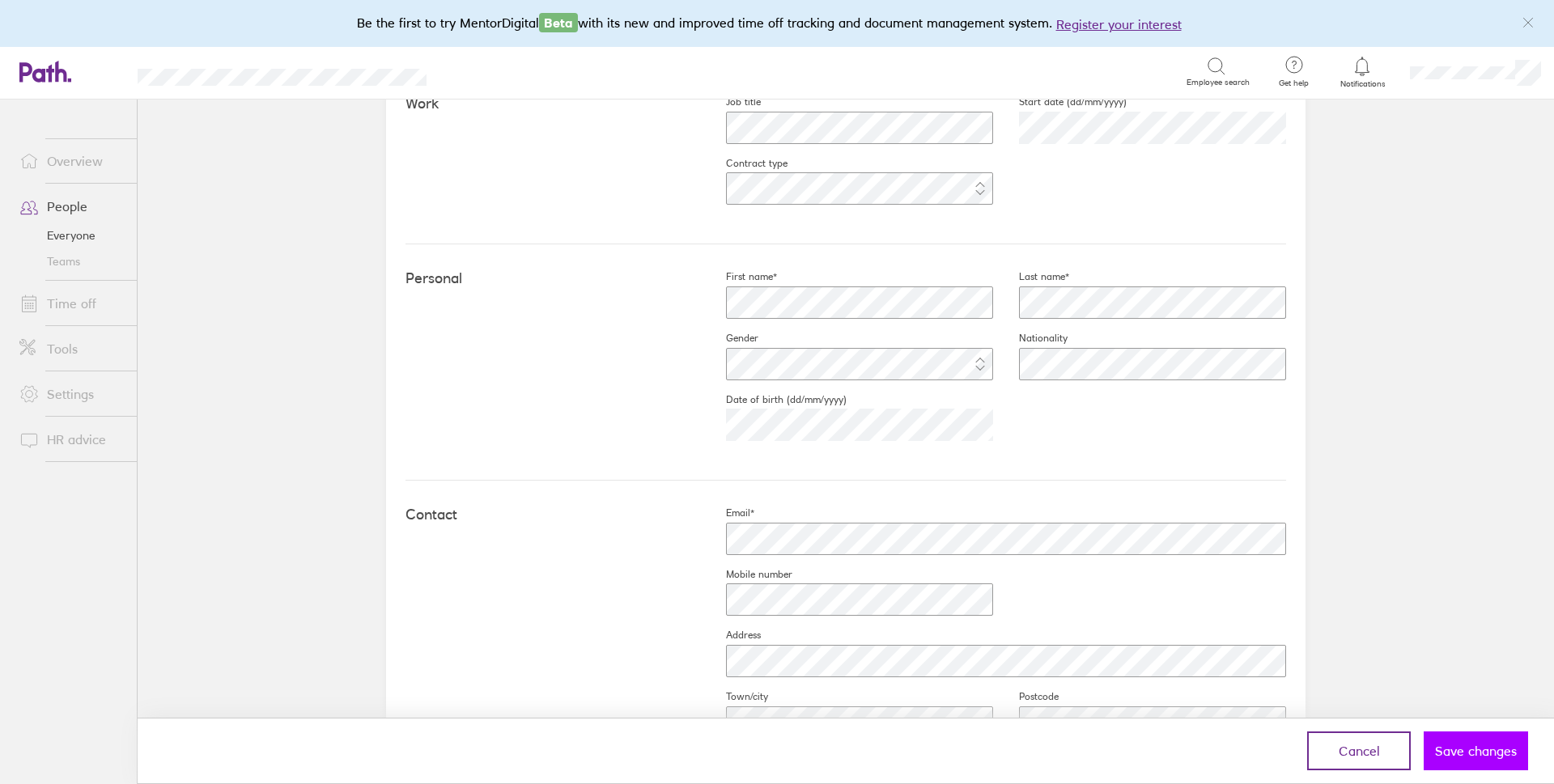
click at [763, 755] on span "Save changes" at bounding box center [1476, 750] width 82 height 14
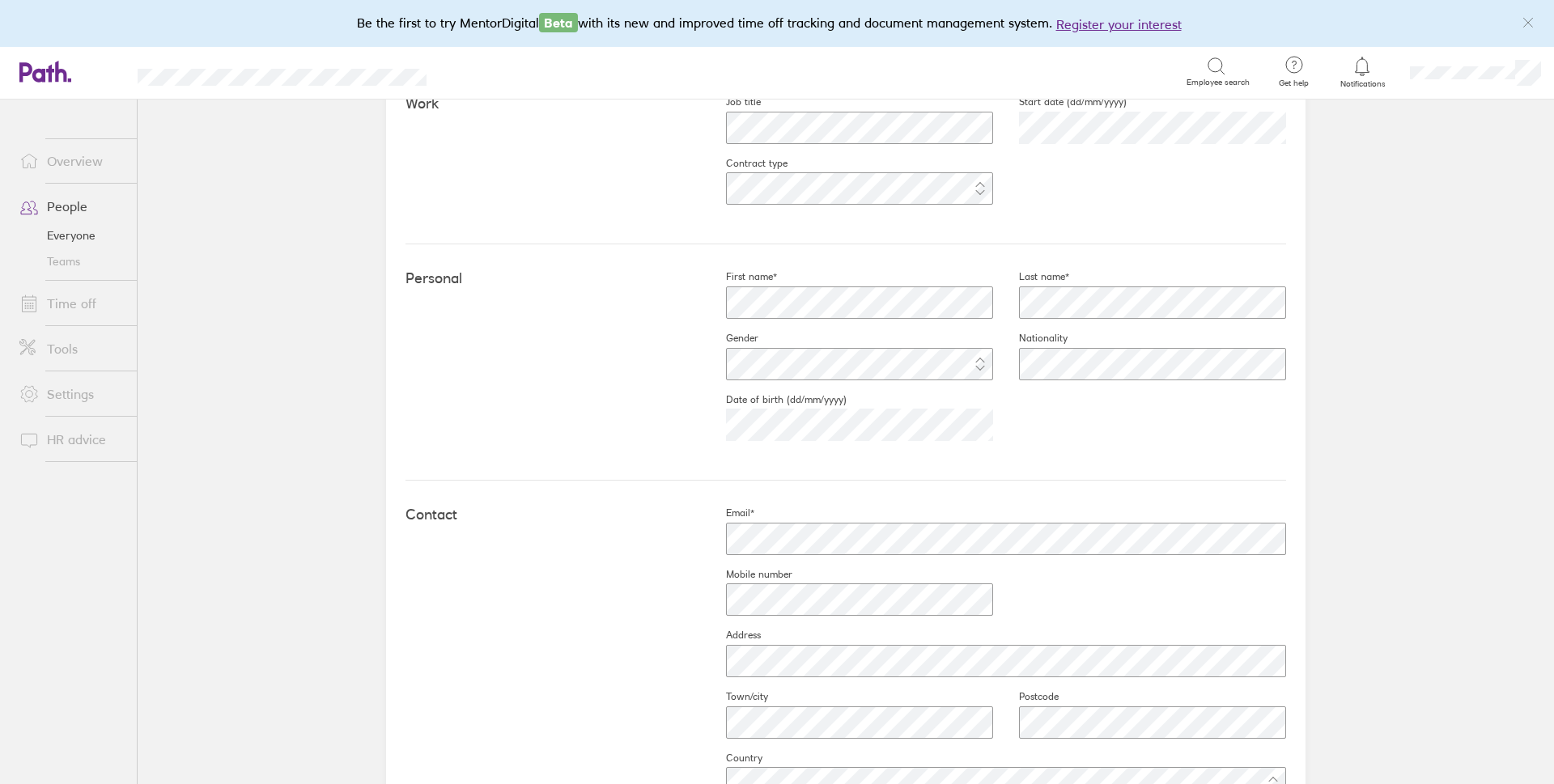
click at [560, 329] on div "Personal First name* Last name* Gender Nationality Date of birth (dd/mm/yyyy) […" at bounding box center [845, 362] width 881 height 236
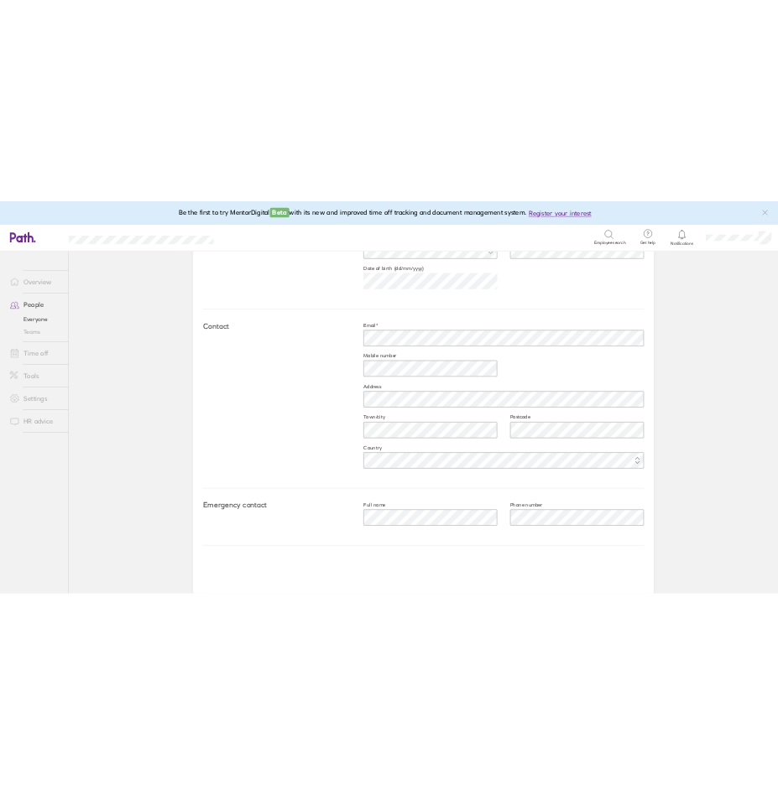
scroll to position [612, 0]
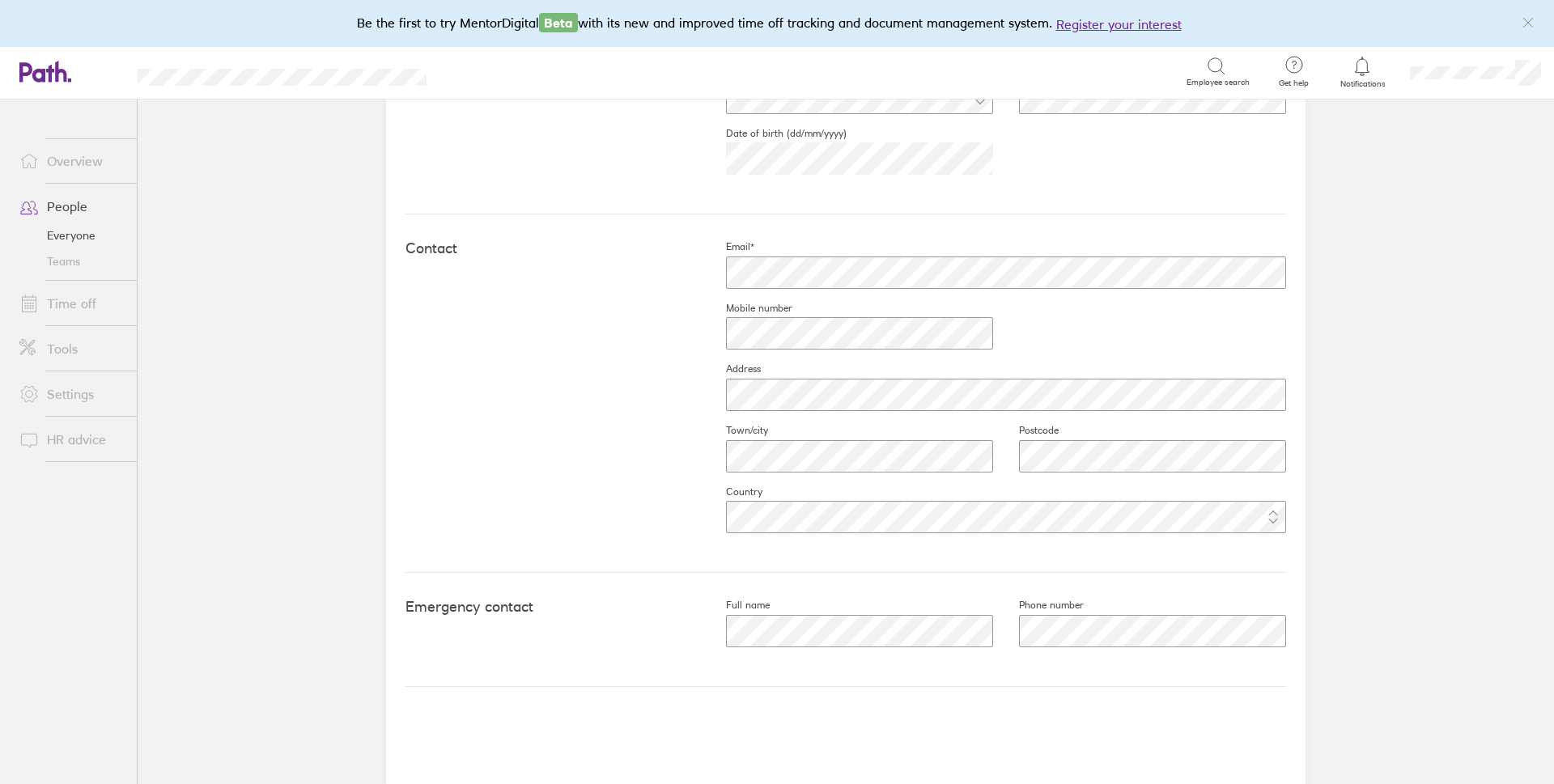
click at [569, 555] on div "Contact Email* Mobile number Address Town/city Postcode Country" at bounding box center [845, 393] width 881 height 359
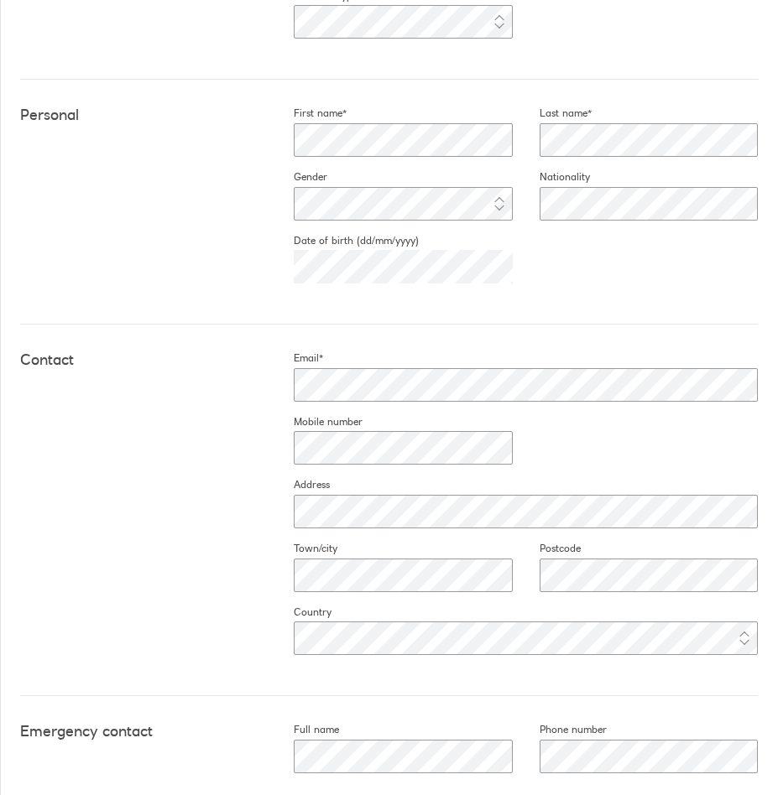
scroll to position [503, 0]
click at [258, 374] on div "Contact Email* Mobile number Address Town/city Postcode Country" at bounding box center [389, 510] width 738 height 372
click at [217, 461] on div "Contact Email* Mobile number Address Town/city Postcode Country" at bounding box center [389, 510] width 738 height 372
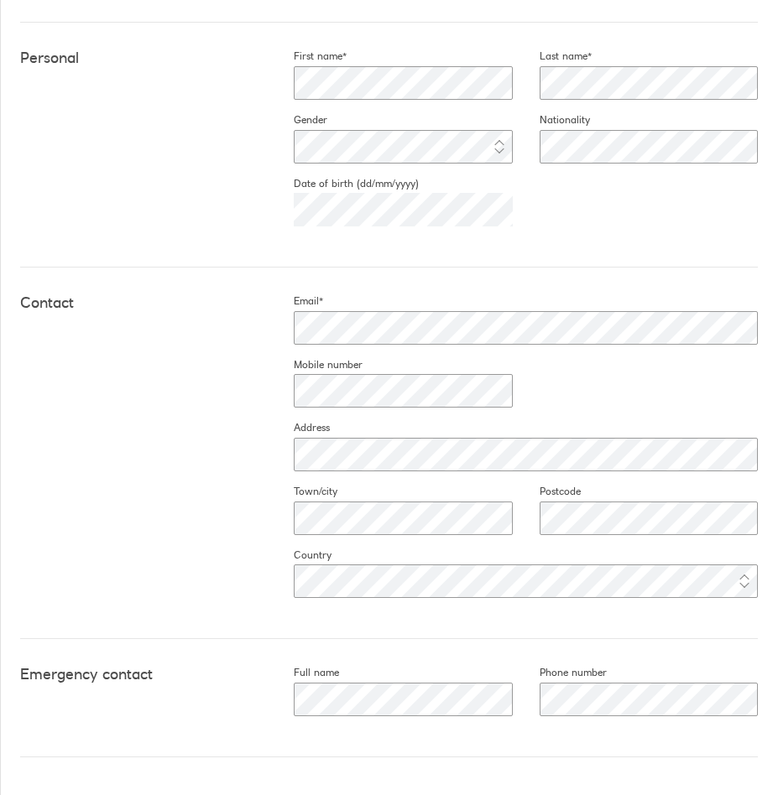
scroll to position [623, 0]
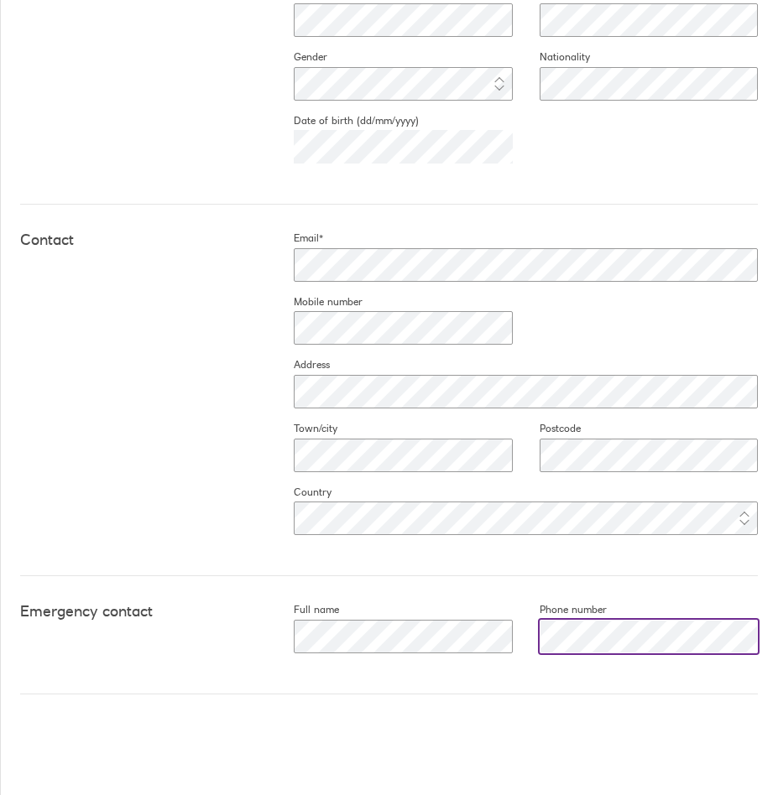
click at [513, 644] on div at bounding box center [635, 637] width 245 height 40
